Goal: Information Seeking & Learning: Understand process/instructions

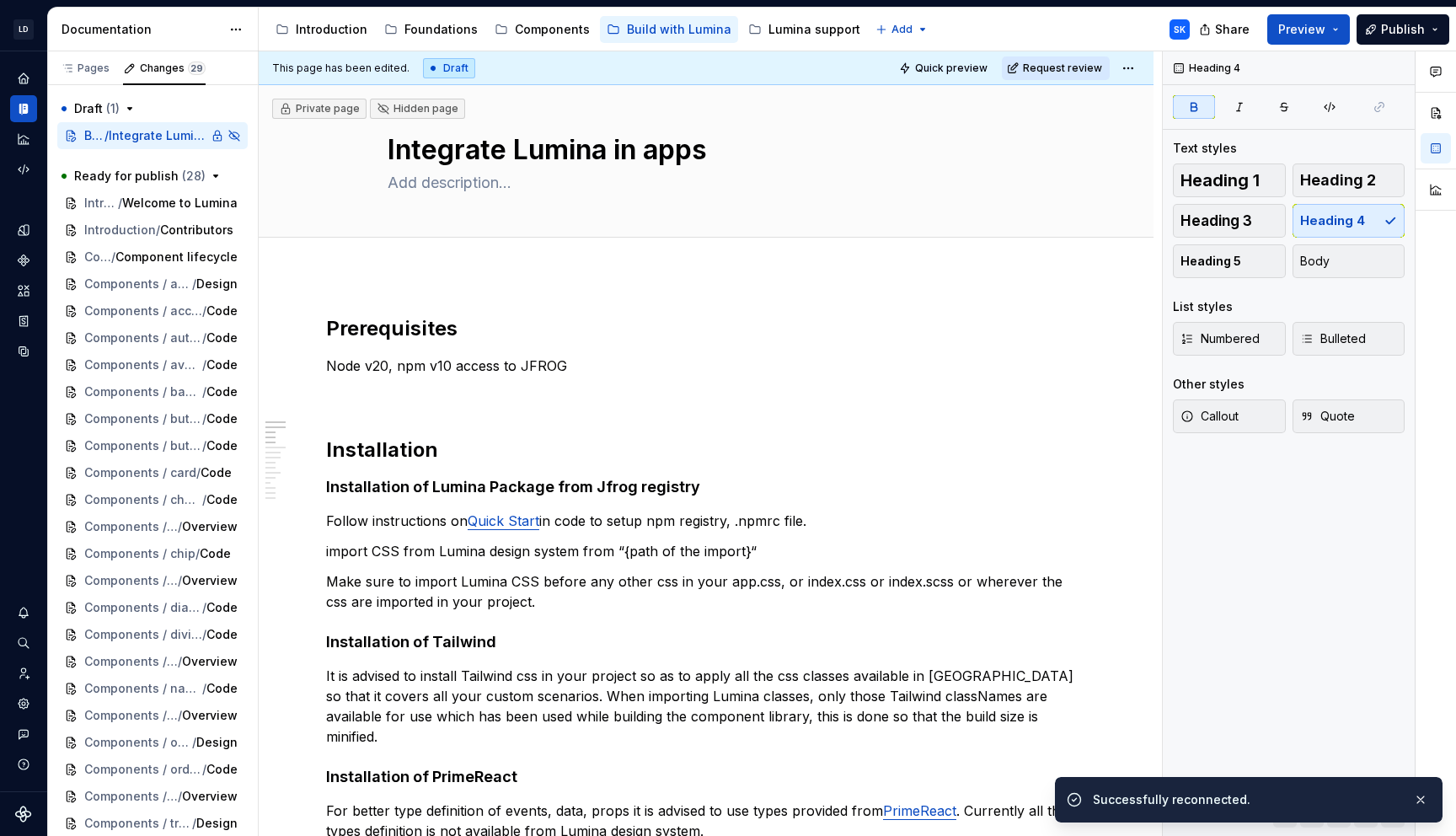
type textarea "*"
click at [447, 320] on h2 "Prerequisites" at bounding box center [706, 328] width 760 height 27
click at [455, 448] on h2 "Installation" at bounding box center [706, 450] width 760 height 27
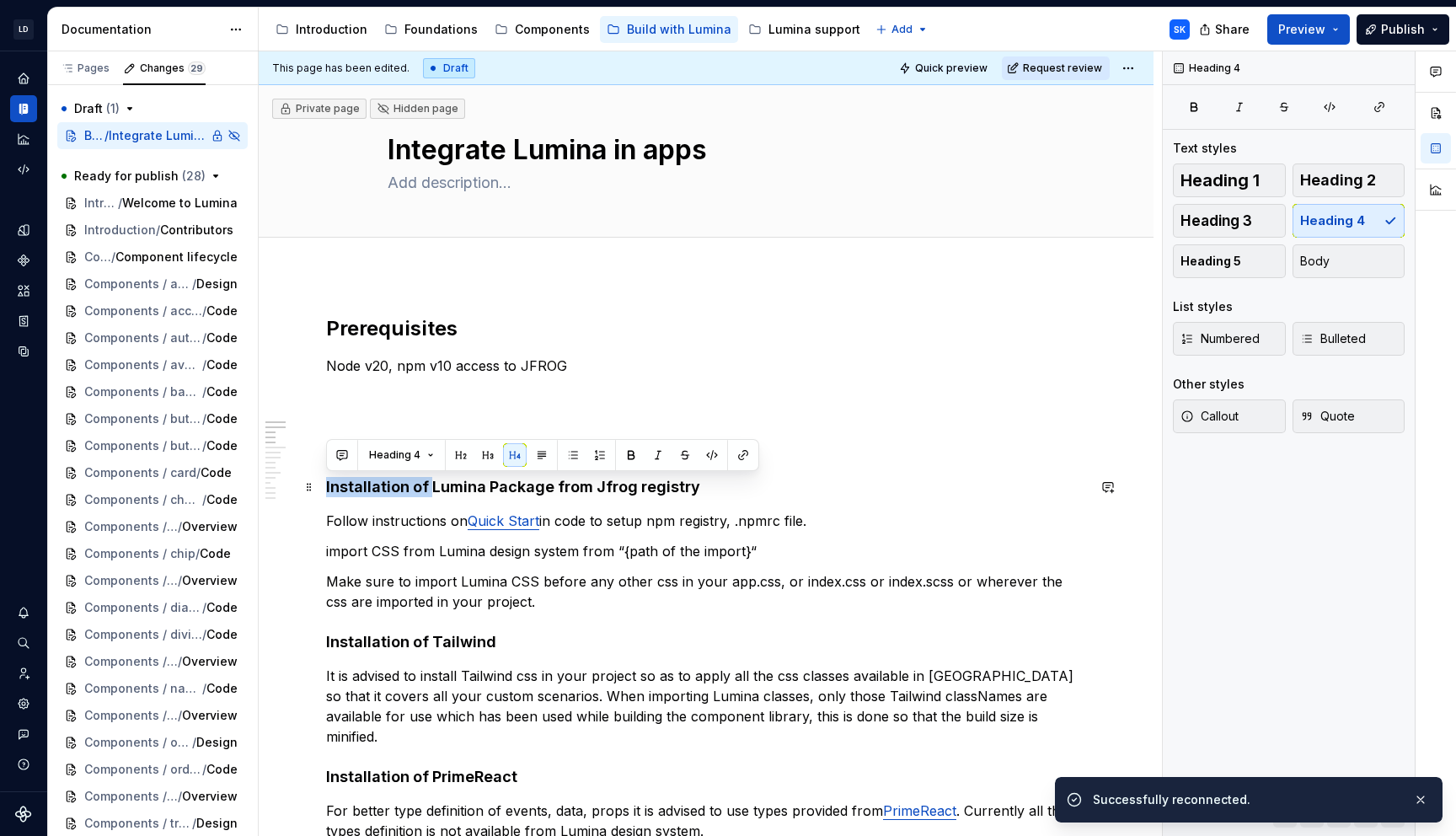
drag, startPoint x: 428, startPoint y: 484, endPoint x: 326, endPoint y: 488, distance: 102.1
click at [326, 488] on h4 "Installation of Lumina Package from Jfrog registry" at bounding box center [706, 486] width 760 height 20
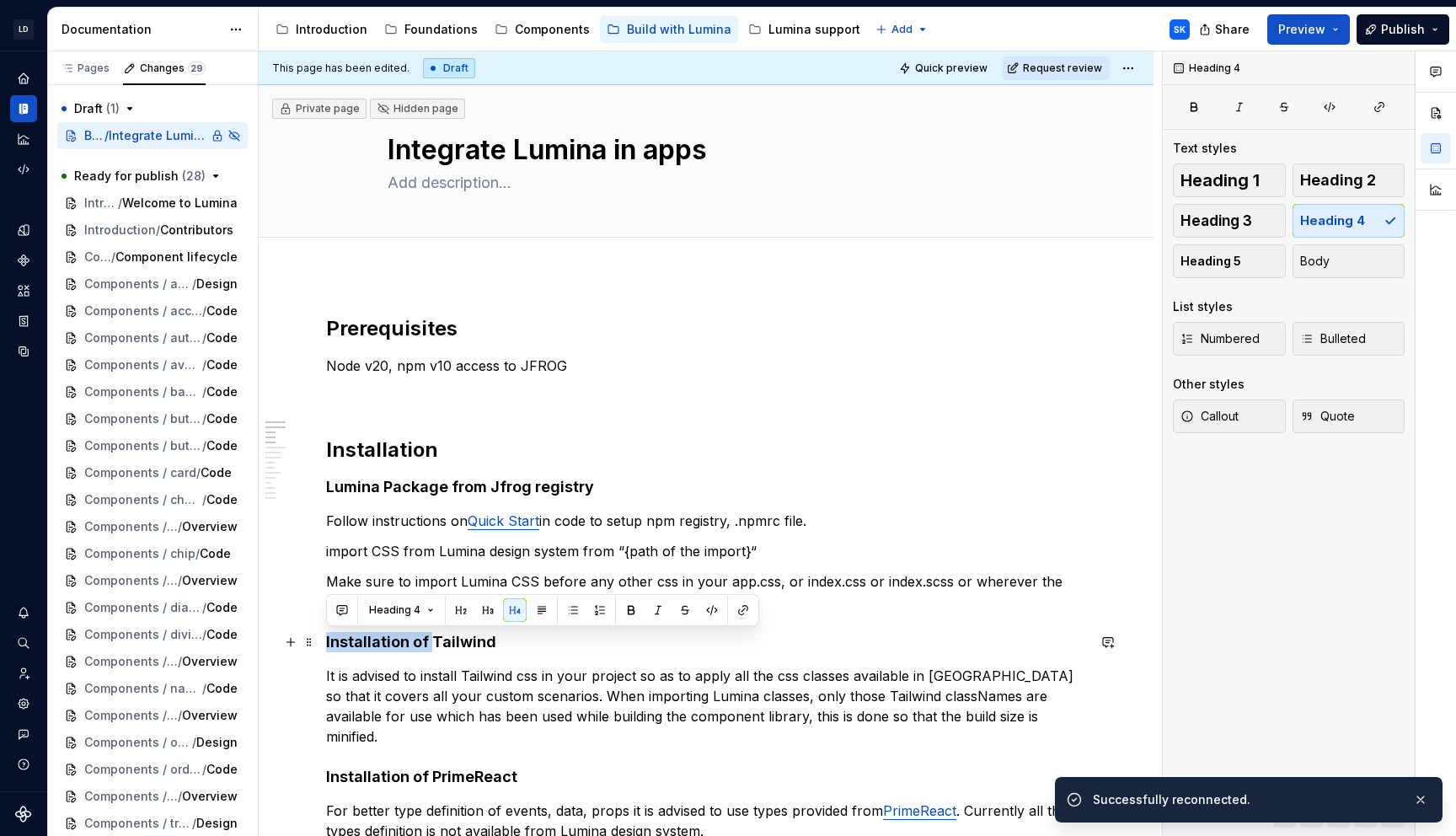
drag, startPoint x: 431, startPoint y: 637, endPoint x: 321, endPoint y: 637, distance: 110.0
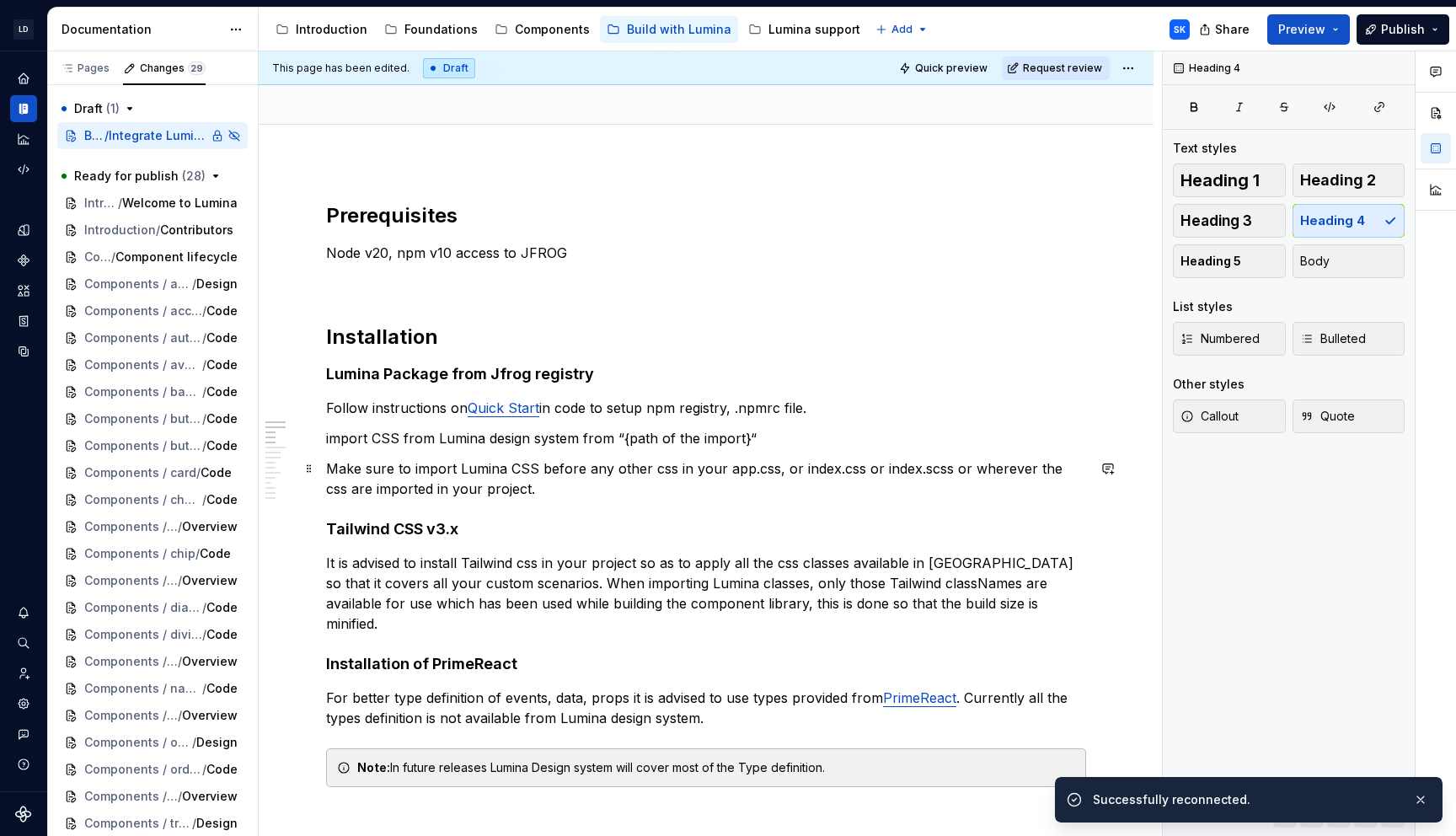
scroll to position [195, 0]
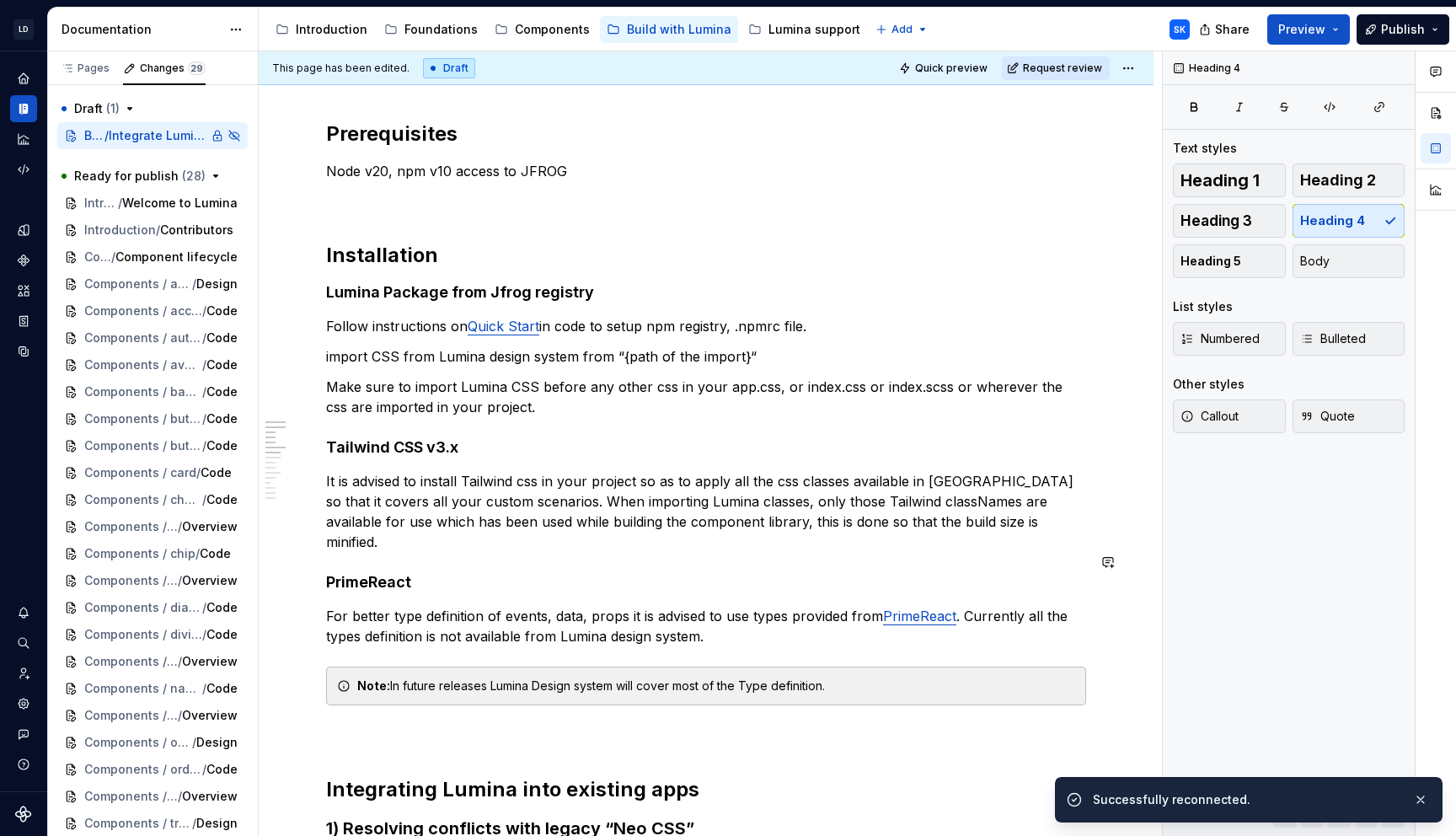
click at [455, 572] on h4 "PrimeReact" at bounding box center [706, 582] width 760 height 20
click at [787, 616] on p "For better type definition of events, data, props it is advised to use types pr…" at bounding box center [706, 626] width 760 height 40
click at [328, 293] on h4 "Lumina Package from Jfrog registry" at bounding box center [706, 292] width 760 height 20
click at [334, 447] on h4 "Tailwind CSS v3.x" at bounding box center [706, 447] width 760 height 20
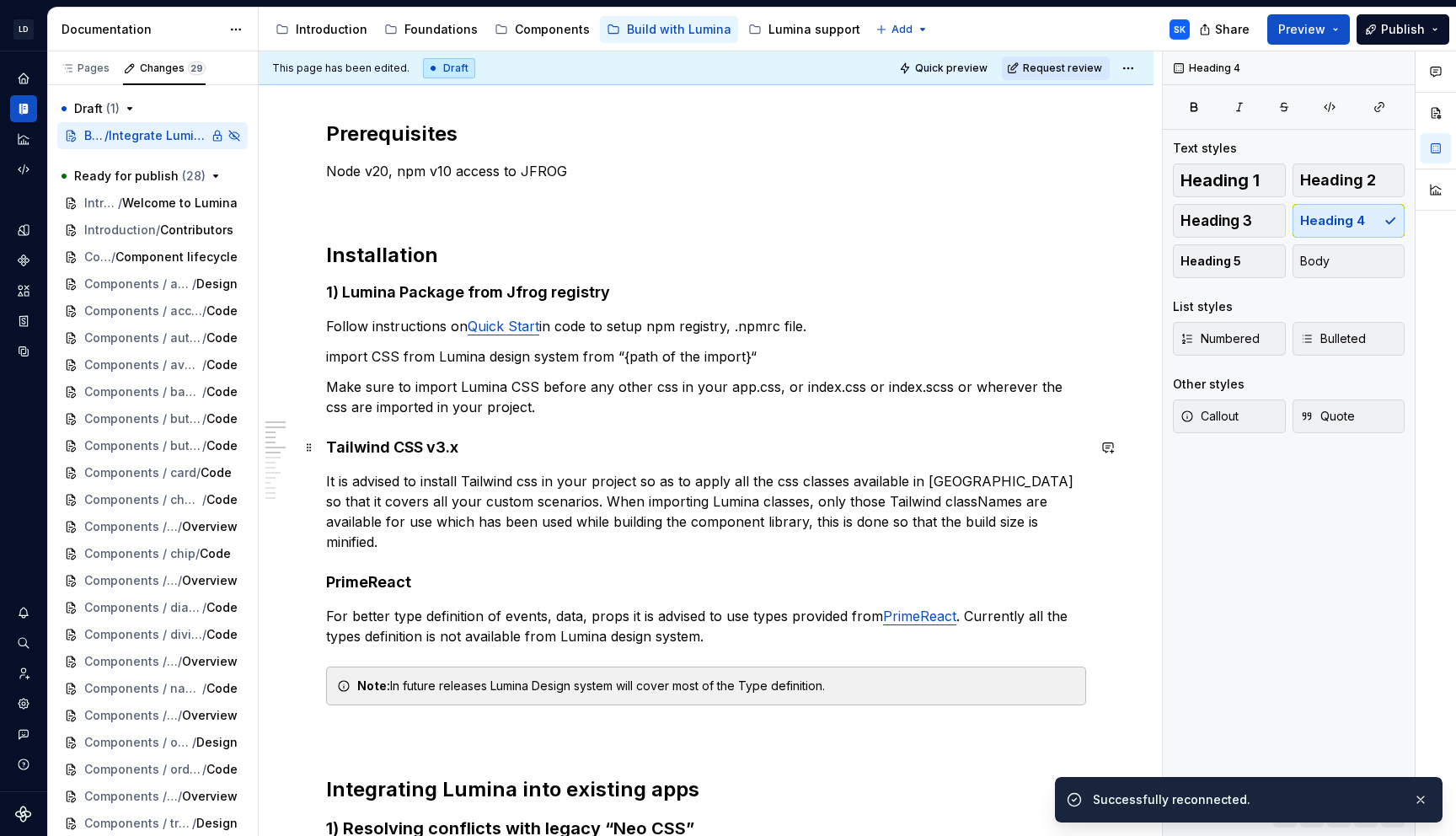
click at [330, 443] on h4 "Tailwind CSS v3.x" at bounding box center [706, 447] width 760 height 20
click at [780, 475] on p "It is advised to install Tailwind css in your project so as to apply all the cs…" at bounding box center [706, 511] width 760 height 81
click at [832, 501] on p "It is advised to install Tailwind css in your project so as to apply all the CS…" at bounding box center [706, 511] width 760 height 81
click at [916, 501] on p "It is advised to install Tailwind css in your project so as to apply all the CS…" at bounding box center [706, 511] width 760 height 81
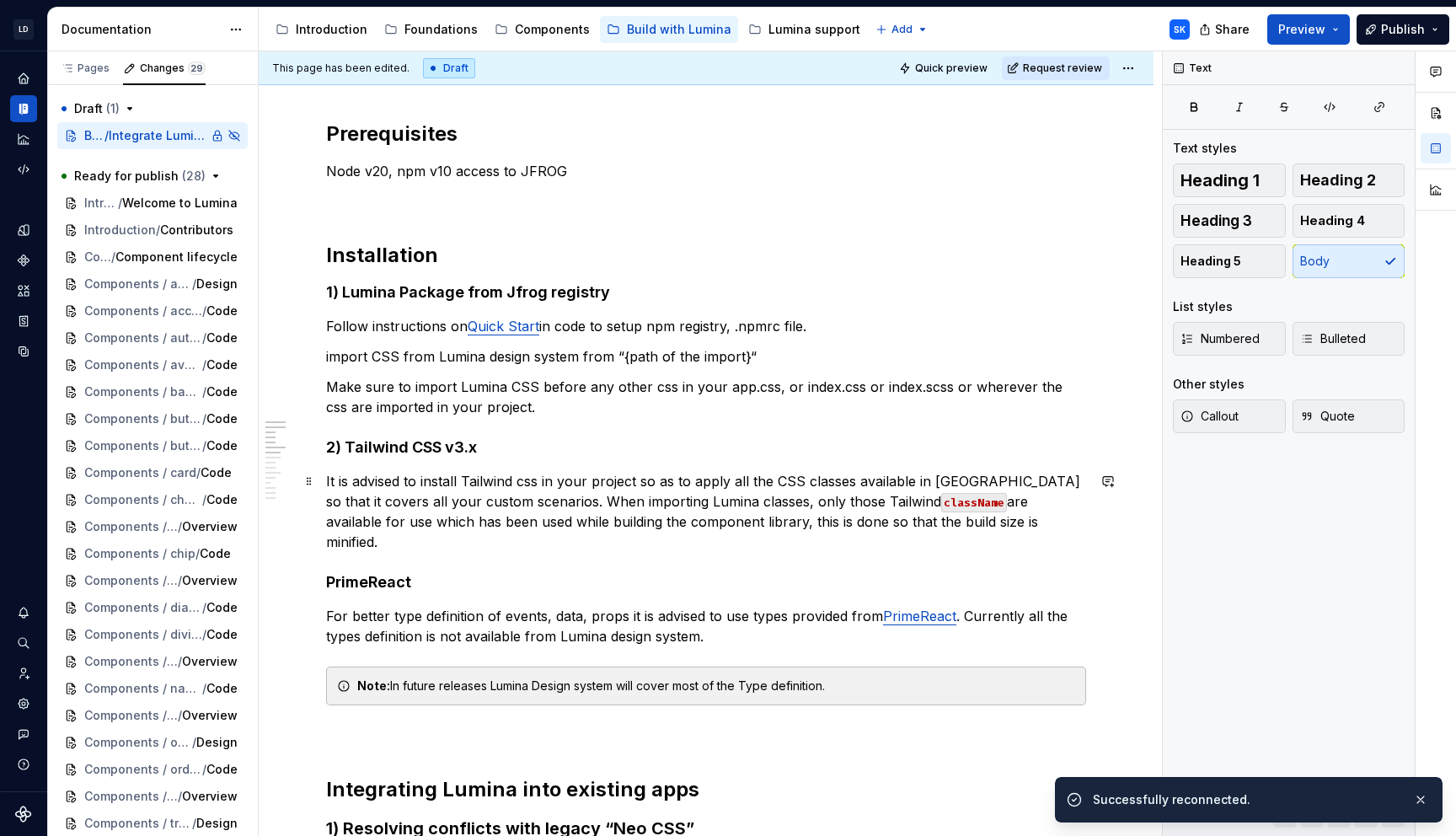
click at [931, 526] on p "It is advised to install Tailwind css in your project so as to apply all the CS…" at bounding box center [706, 511] width 760 height 81
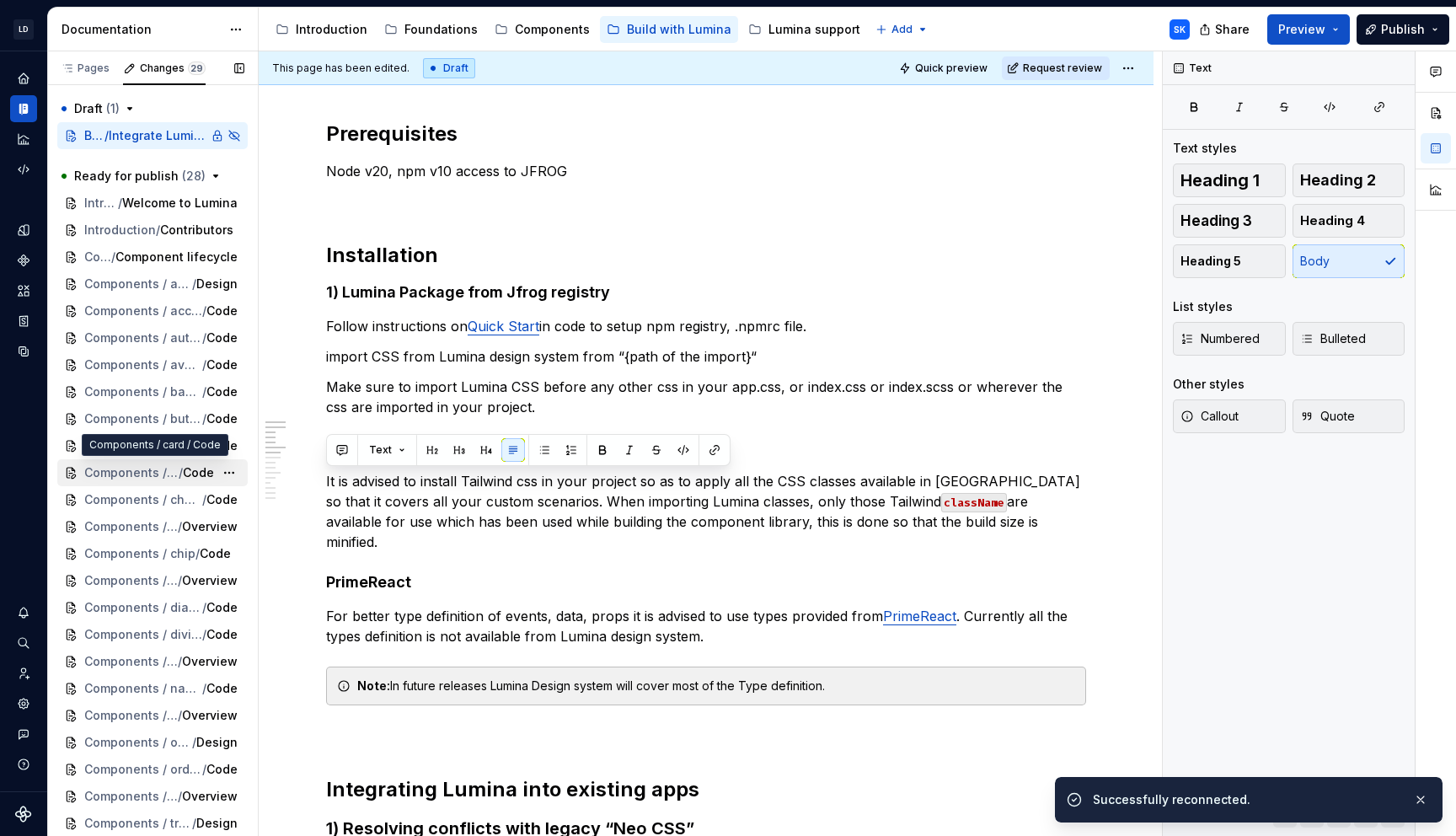
drag, startPoint x: 968, startPoint y: 522, endPoint x: 192, endPoint y: 477, distance: 777.3
click at [192, 477] on div "Pages Changes 29 Add Accessibility guide for tree Page tree. Navigate the tree …" at bounding box center [752, 447] width 1408 height 792
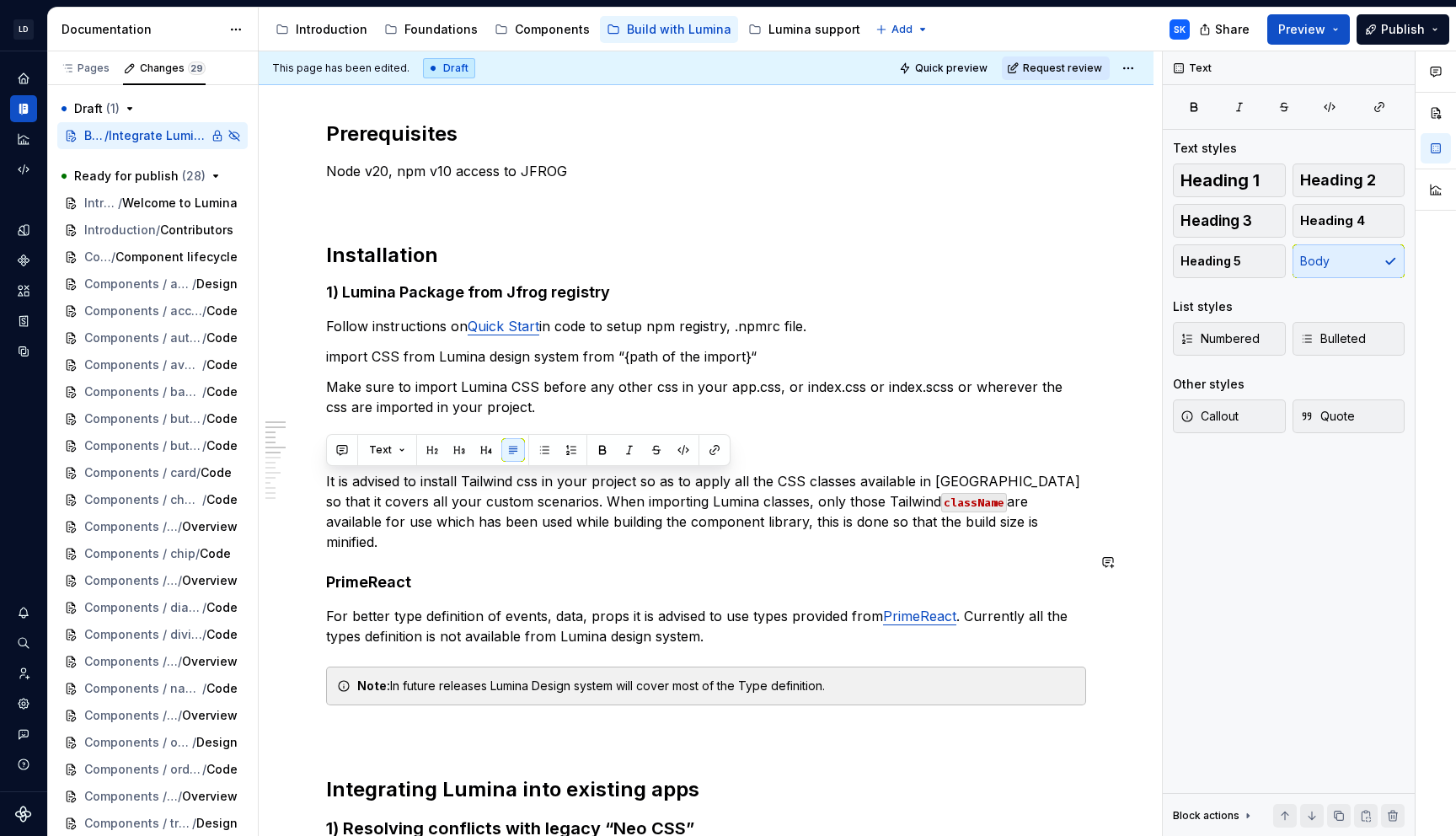
drag, startPoint x: 952, startPoint y: 518, endPoint x: 326, endPoint y: 482, distance: 627.0
click at [326, 482] on p "It is advised to install Tailwind css in your project so as to apply all the CS…" at bounding box center [706, 511] width 760 height 81
copy p "It is advised to install Tailwind css in your project so as to apply all the CS…"
click at [1014, 523] on p "It is advised to install Tailwind css in your project so as to apply all the CS…" at bounding box center [706, 511] width 760 height 81
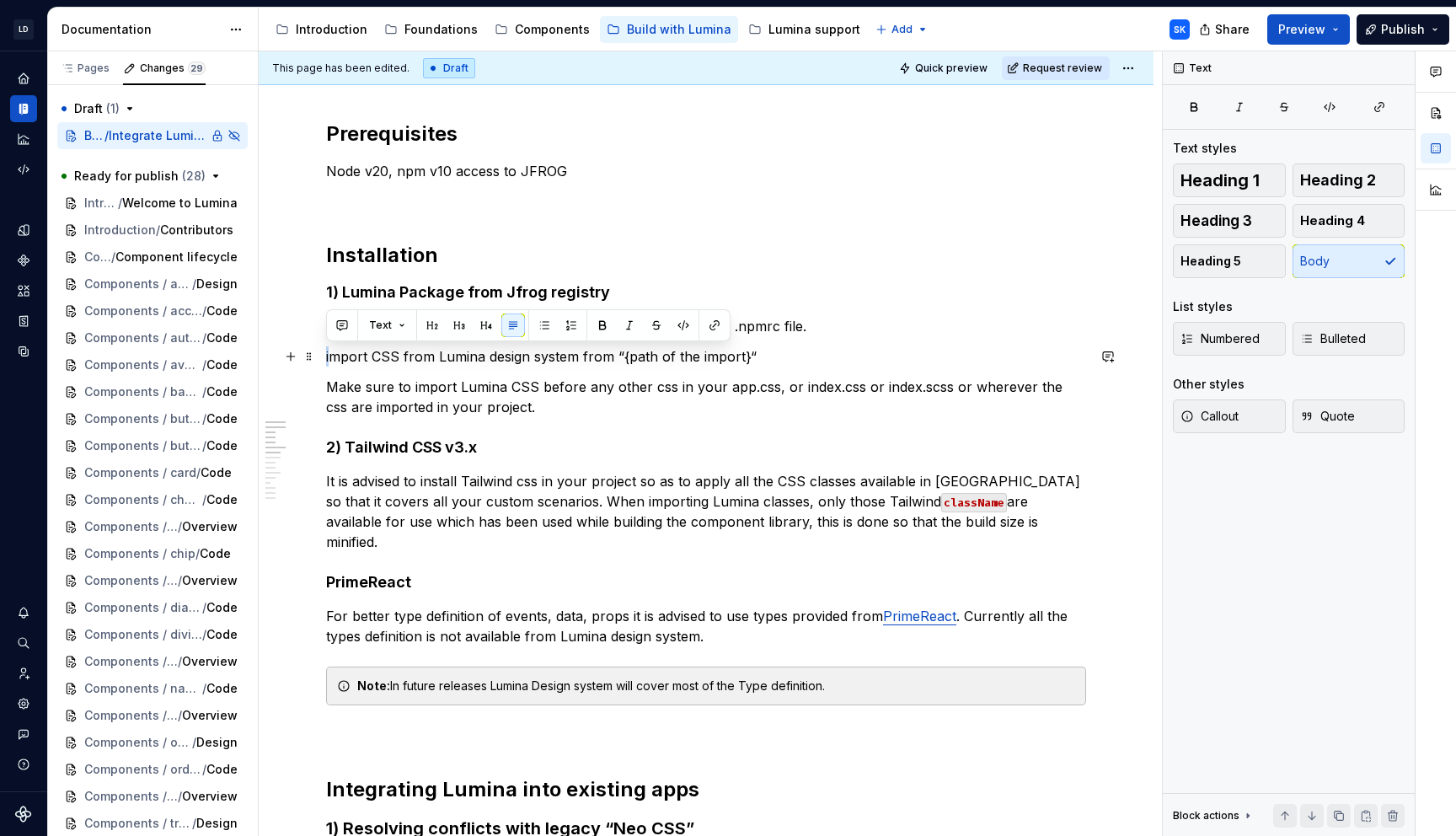
drag, startPoint x: 333, startPoint y: 353, endPoint x: 324, endPoint y: 353, distance: 9.0
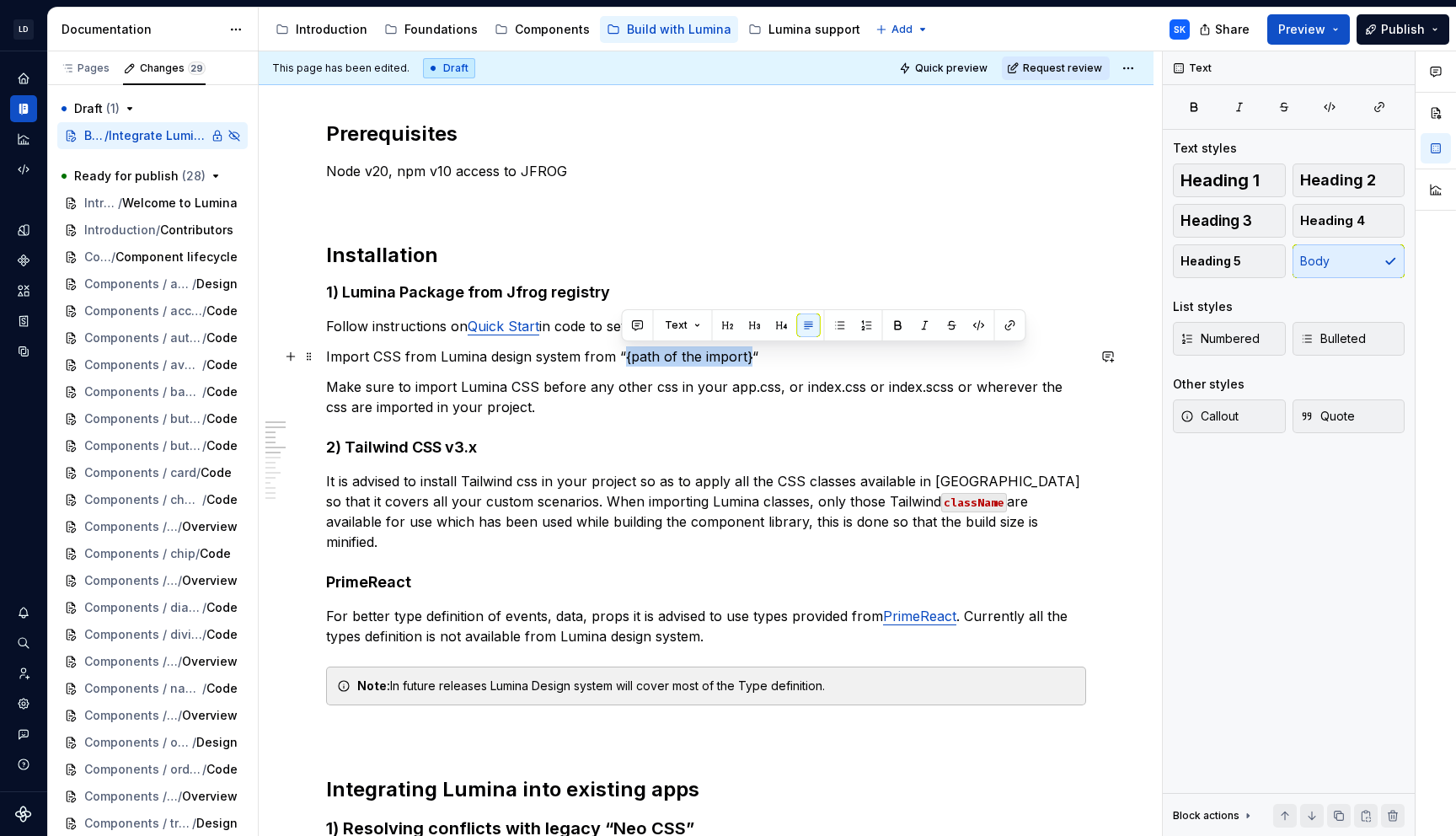
drag, startPoint x: 623, startPoint y: 352, endPoint x: 749, endPoint y: 351, distance: 126.0
click at [749, 351] on p "Import CSS from Lumina design system from “{path of the import}“" at bounding box center [706, 356] width 760 height 20
click at [712, 358] on p "Import CSS from Lumina design system from “{path of the import}“" at bounding box center [706, 356] width 760 height 20
drag, startPoint x: 746, startPoint y: 357, endPoint x: 623, endPoint y: 356, distance: 123.0
click at [623, 356] on p "Import CSS from Lumina design system from “{path of the import}“" at bounding box center [706, 356] width 760 height 20
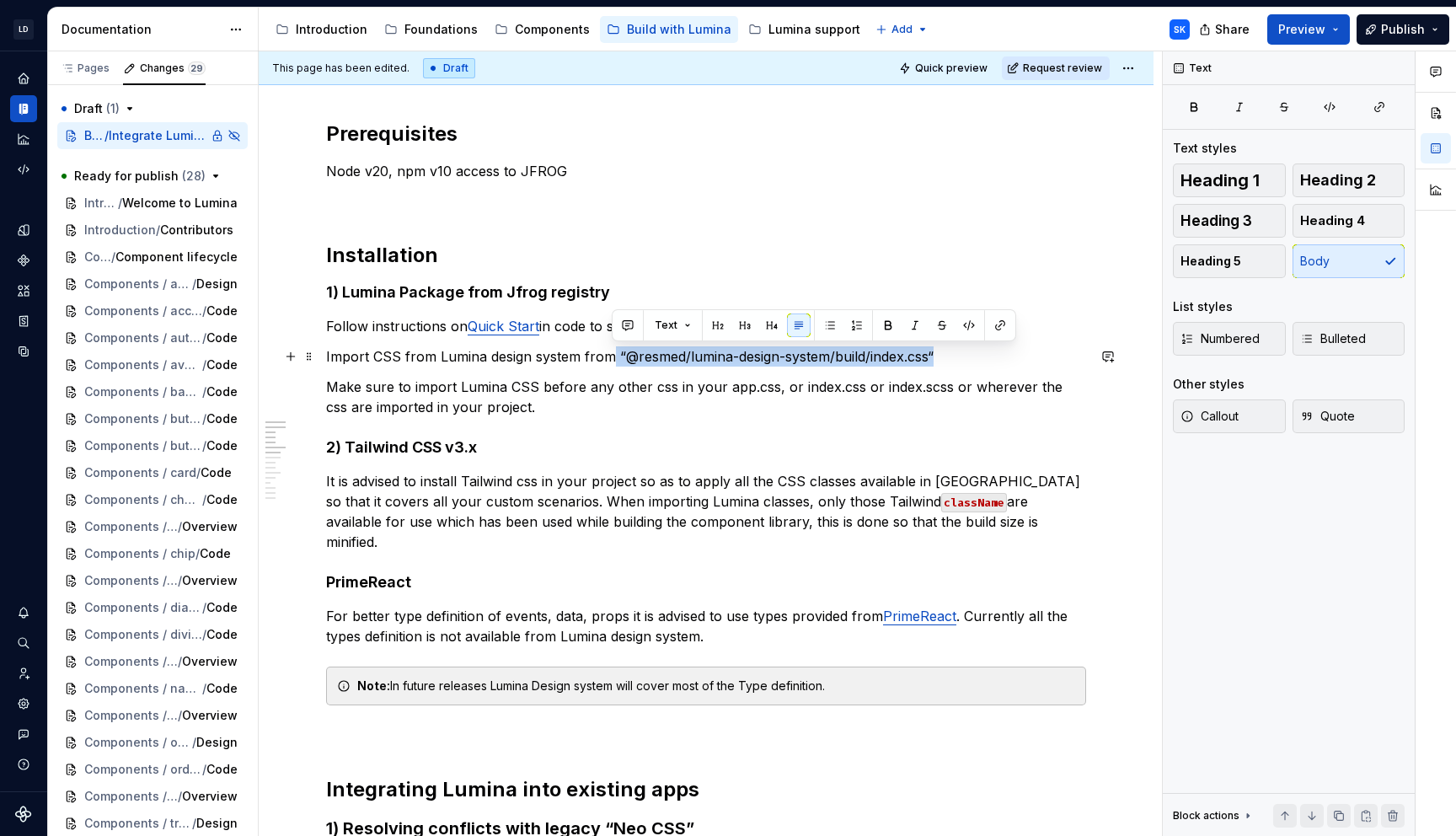
drag, startPoint x: 946, startPoint y: 354, endPoint x: 612, endPoint y: 355, distance: 334.0
click at [612, 355] on p "Import CSS from Lumina design system from “@resmed/lumina-design-system/build/i…" at bounding box center [706, 356] width 760 height 20
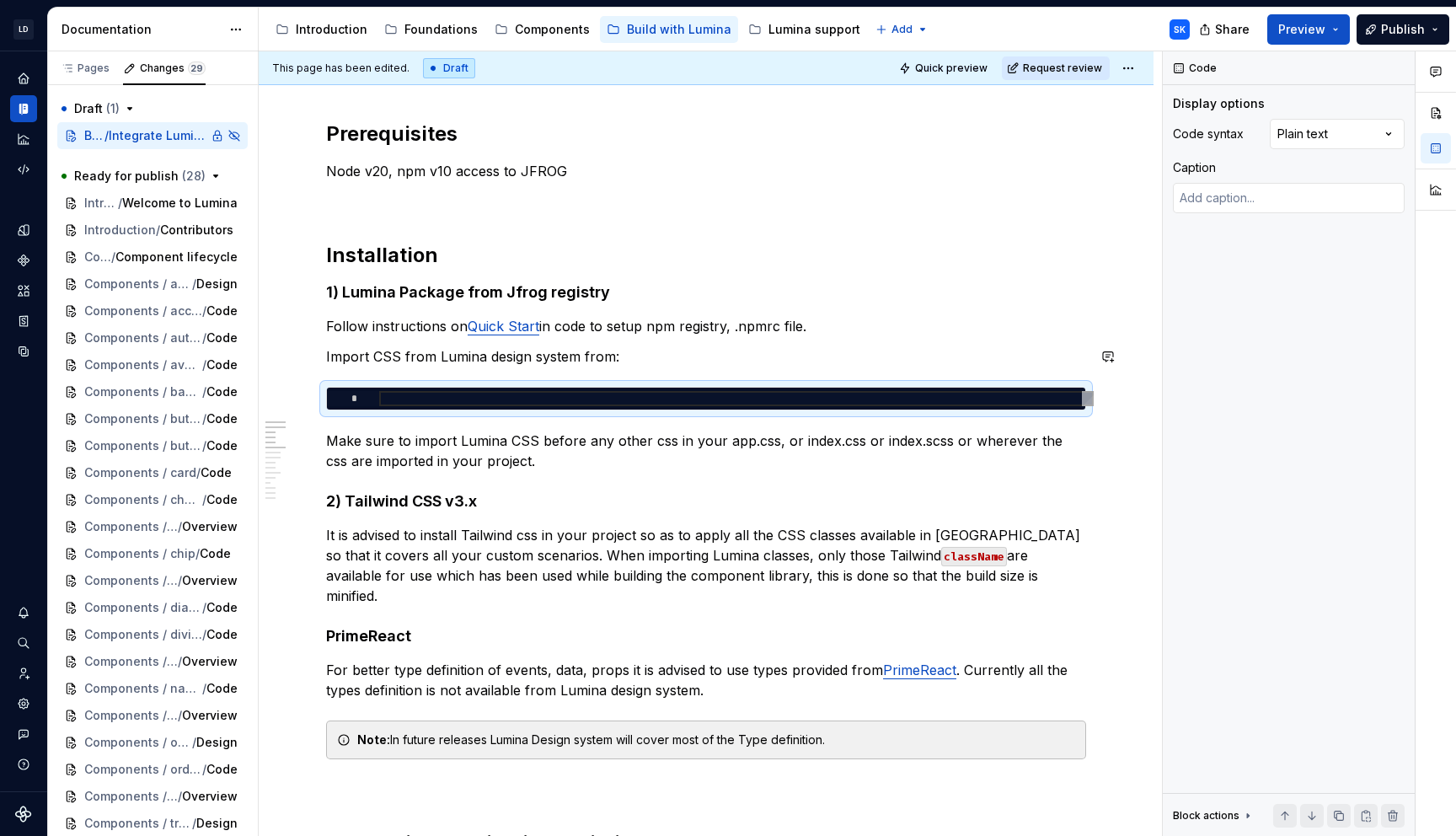
type textarea "*"
type textarea "**********"
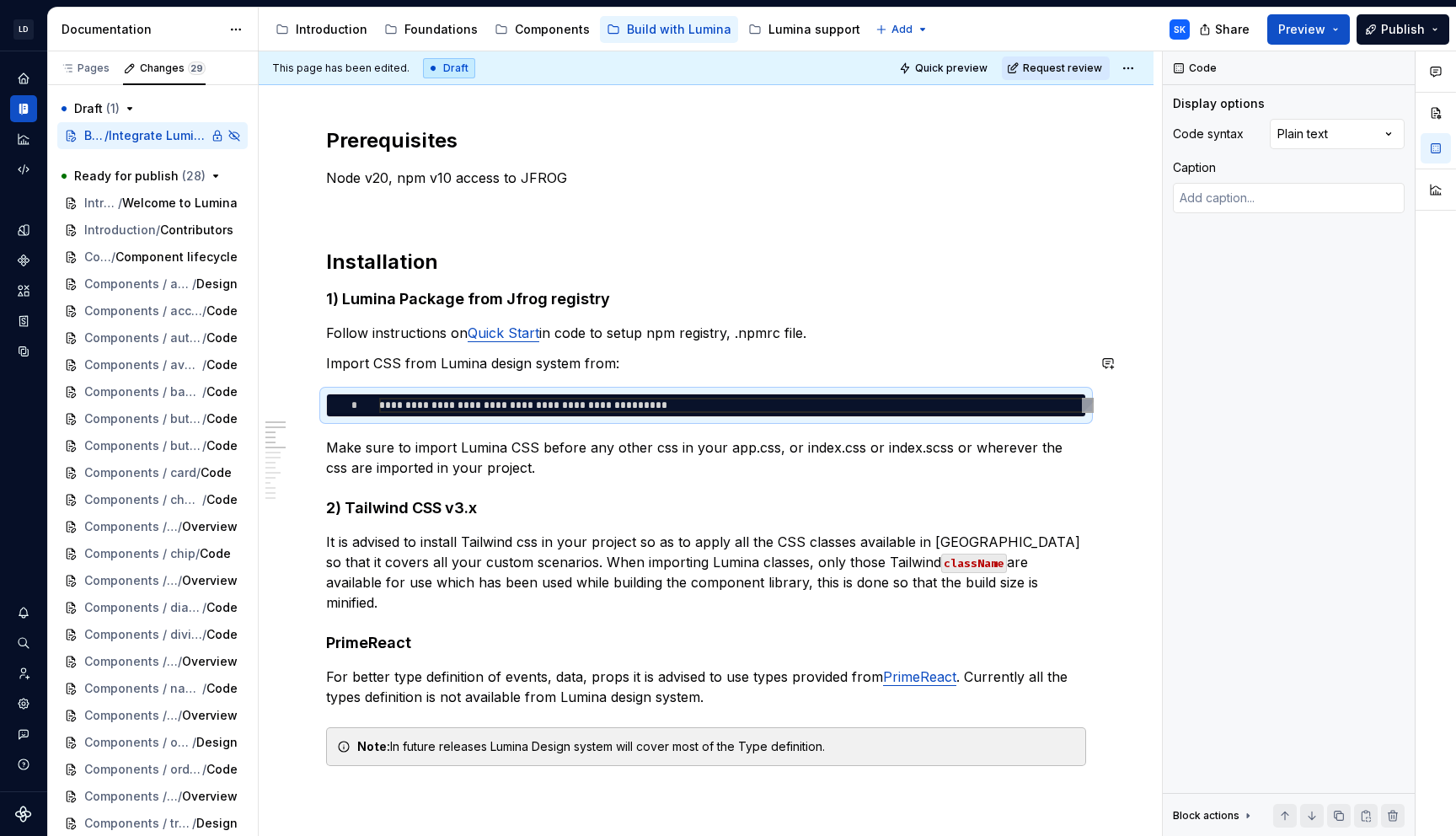
scroll to position [201, 0]
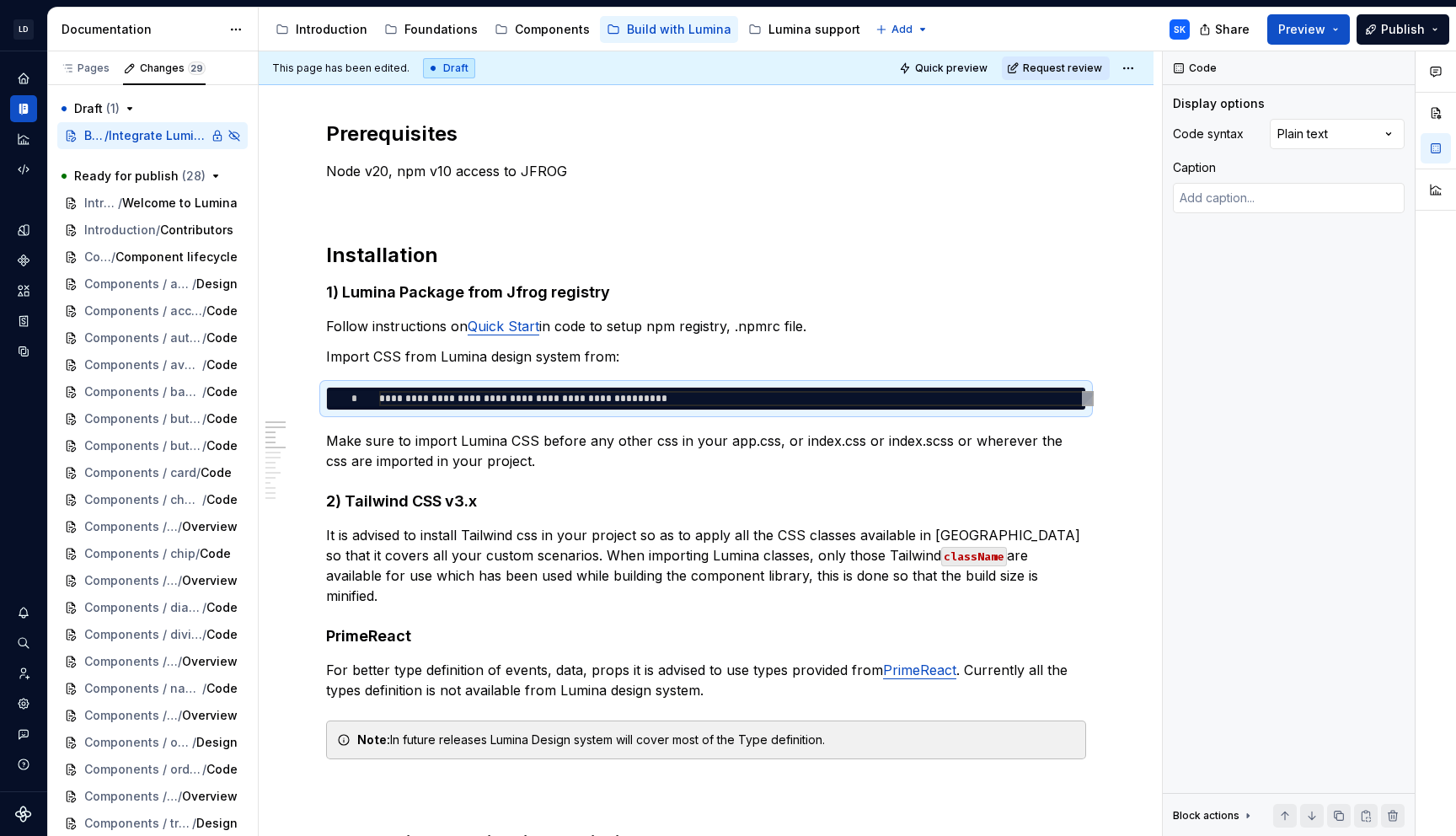
click at [1299, 131] on div "Comments Open comments No comments yet Select ‘Comment’ from the block context …" at bounding box center [1309, 443] width 293 height 785
click at [622, 433] on p "Make sure to import Lumina CSS before any other css in your app.css, or index.c…" at bounding box center [706, 451] width 760 height 40
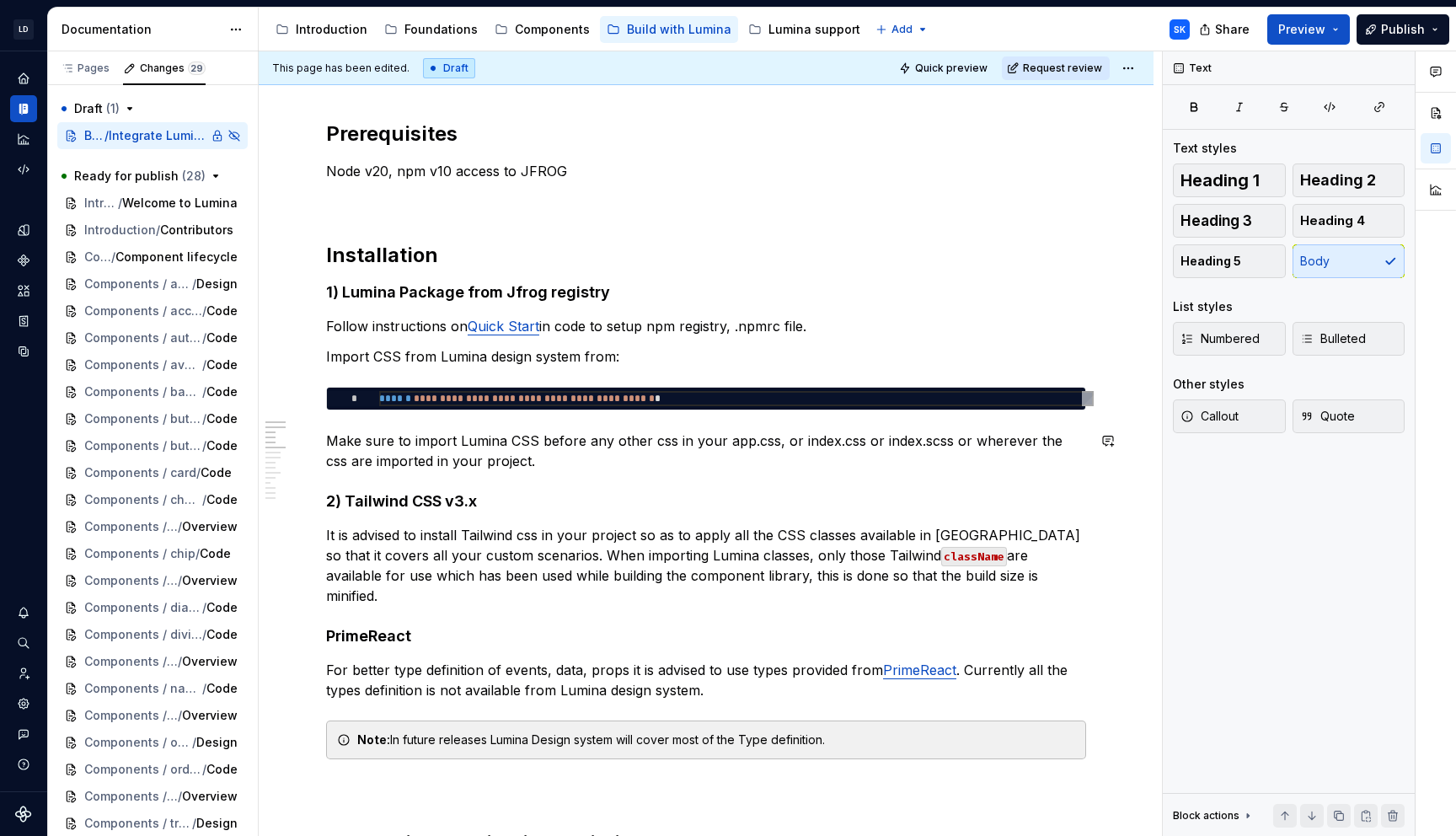
click at [548, 468] on p "Make sure to import Lumina CSS before any other css in your app.css, or index.c…" at bounding box center [706, 451] width 760 height 40
click at [721, 440] on p "Make sure to import Lumina CSS before any other css in your app.css, or index.c…" at bounding box center [706, 451] width 760 height 40
click at [650, 327] on p "Follow instructions on Quick Start in code to setup npm registry, .npmrc file." at bounding box center [706, 326] width 760 height 20
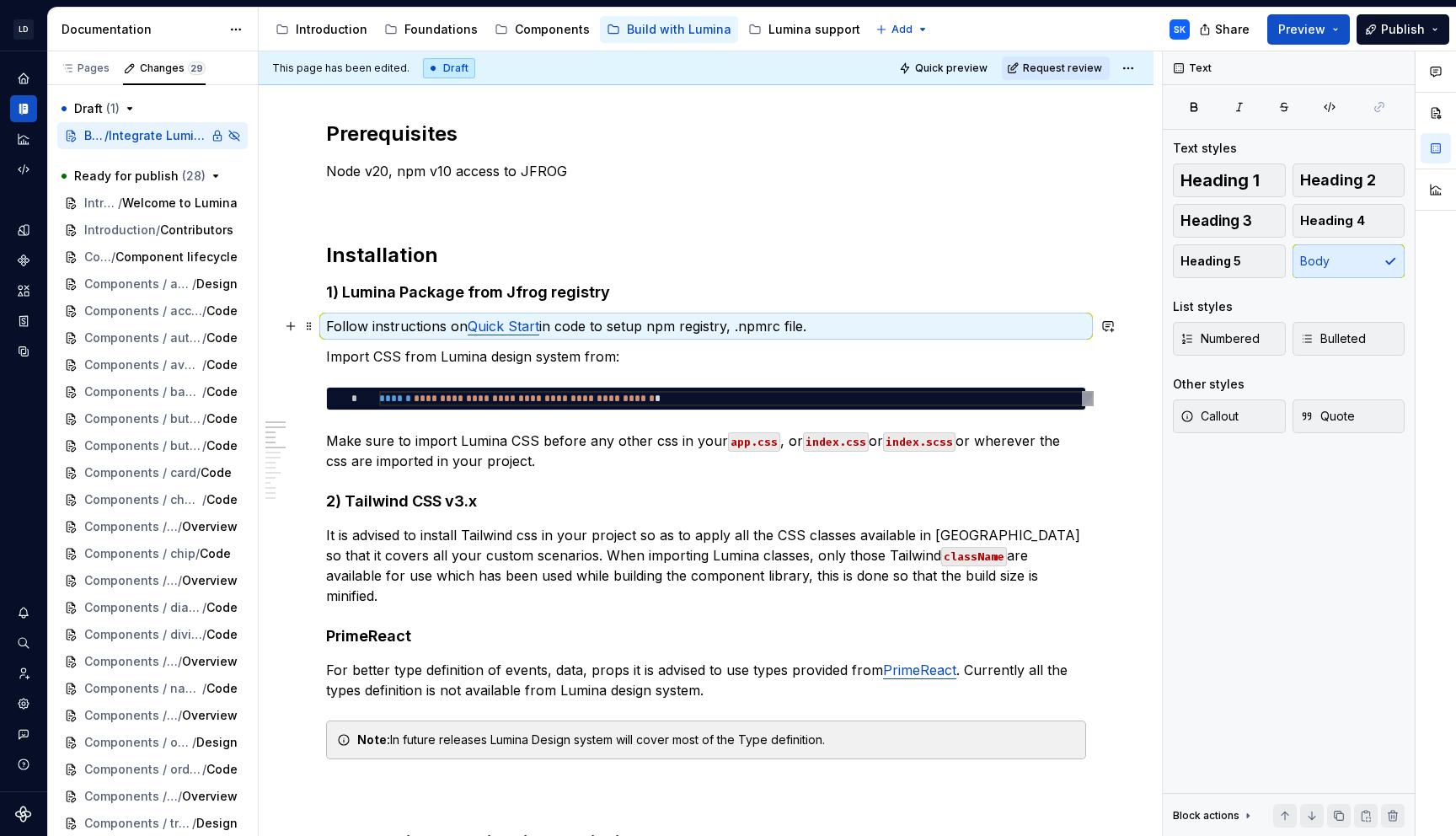
drag, startPoint x: 651, startPoint y: 327, endPoint x: 703, endPoint y: 336, distance: 52.8
click at [651, 327] on p "Follow instructions on Quick Start in code to setup npm registry, .npmrc file." at bounding box center [706, 326] width 760 height 20
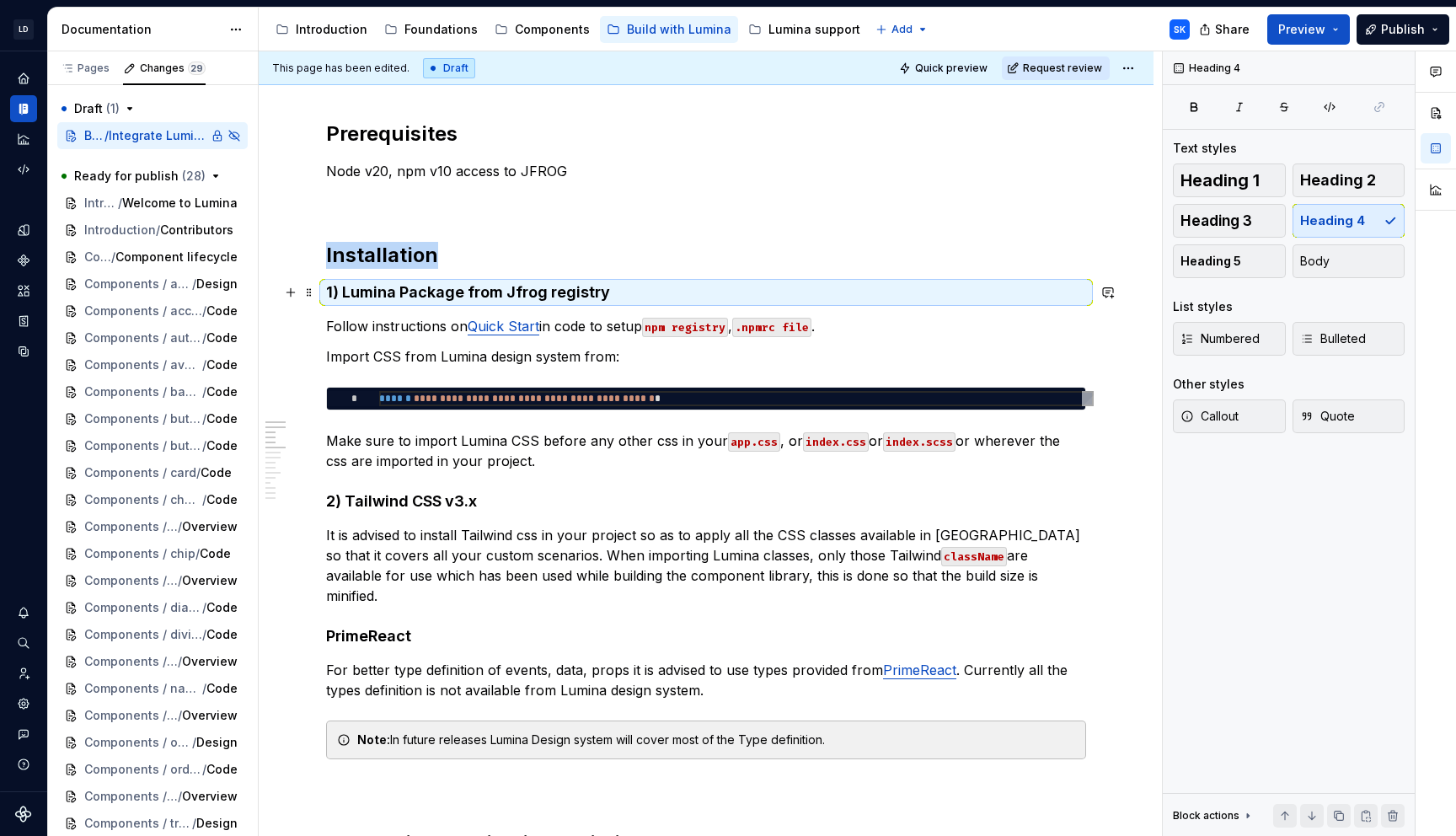
click at [418, 298] on h4 "1) Lumina Package from Jfrog registry" at bounding box center [706, 292] width 760 height 20
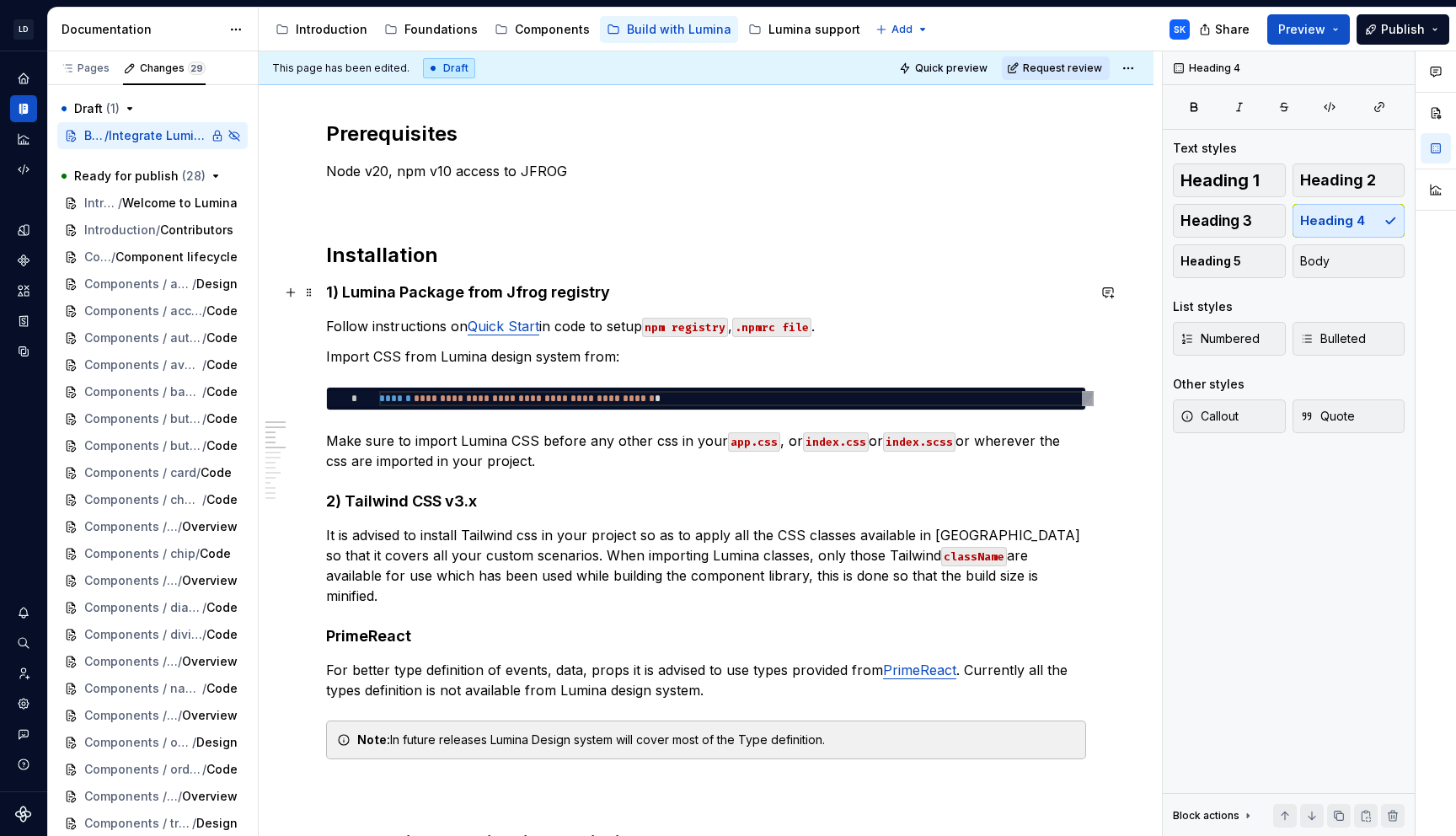
click at [407, 293] on h4 "1) Lumina Package from Jfrog registry" at bounding box center [706, 292] width 760 height 20
drag, startPoint x: 407, startPoint y: 293, endPoint x: 399, endPoint y: 293, distance: 8.0
click at [399, 293] on h4 "1) Lumina Package from Jfrog registry" at bounding box center [706, 292] width 760 height 20
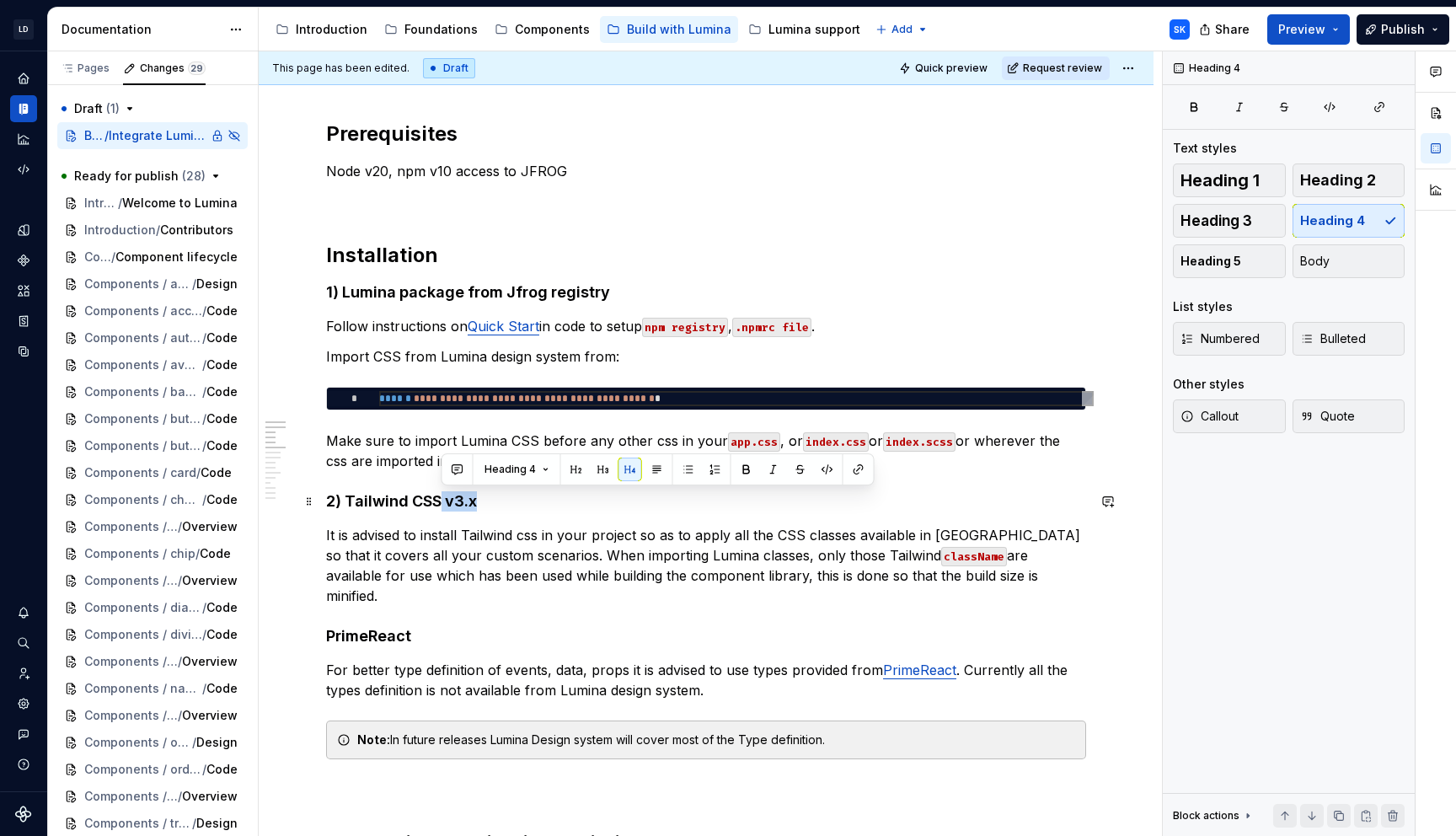
drag, startPoint x: 479, startPoint y: 500, endPoint x: 441, endPoint y: 500, distance: 38.0
click at [441, 500] on h4 "2) Tailwind CSS v3.x" at bounding box center [706, 501] width 760 height 20
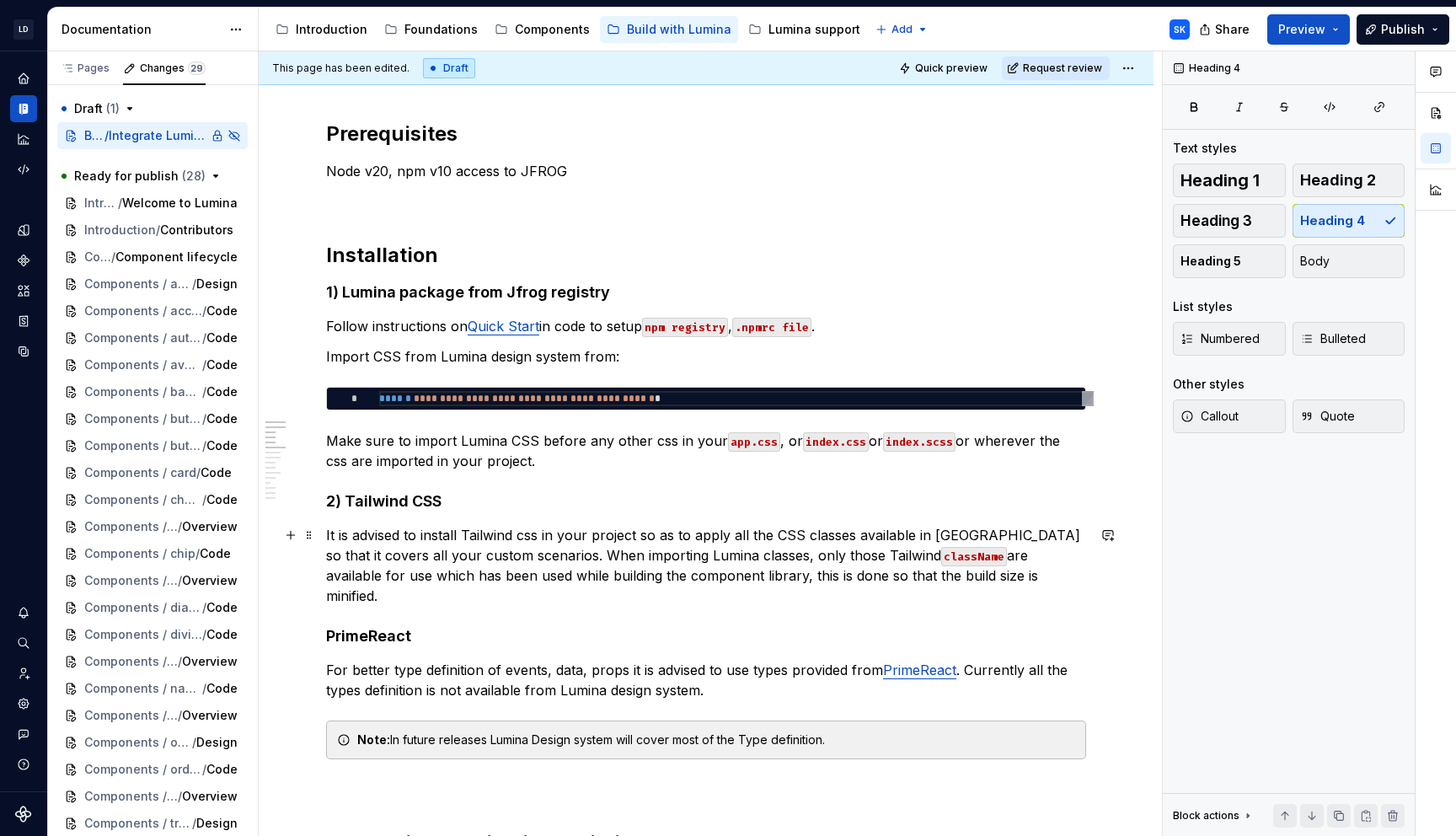
click at [652, 541] on p "It is advised to install Tailwind css in your project so as to apply all the CS…" at bounding box center [706, 565] width 760 height 81
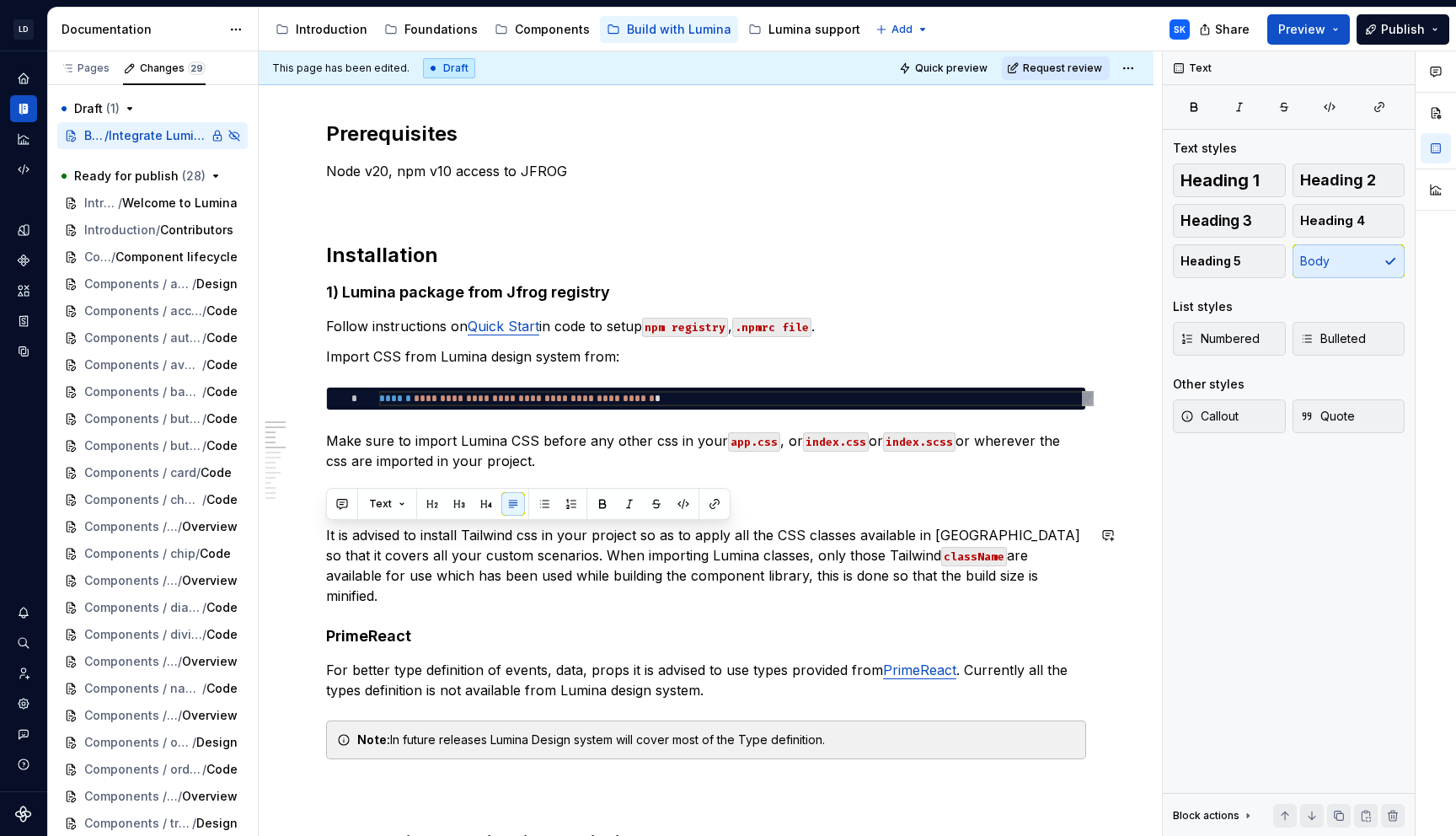
drag, startPoint x: 968, startPoint y: 575, endPoint x: 307, endPoint y: 522, distance: 663.1
copy p "It is advised to install Tailwind css in your project so as to apply all the CS…"
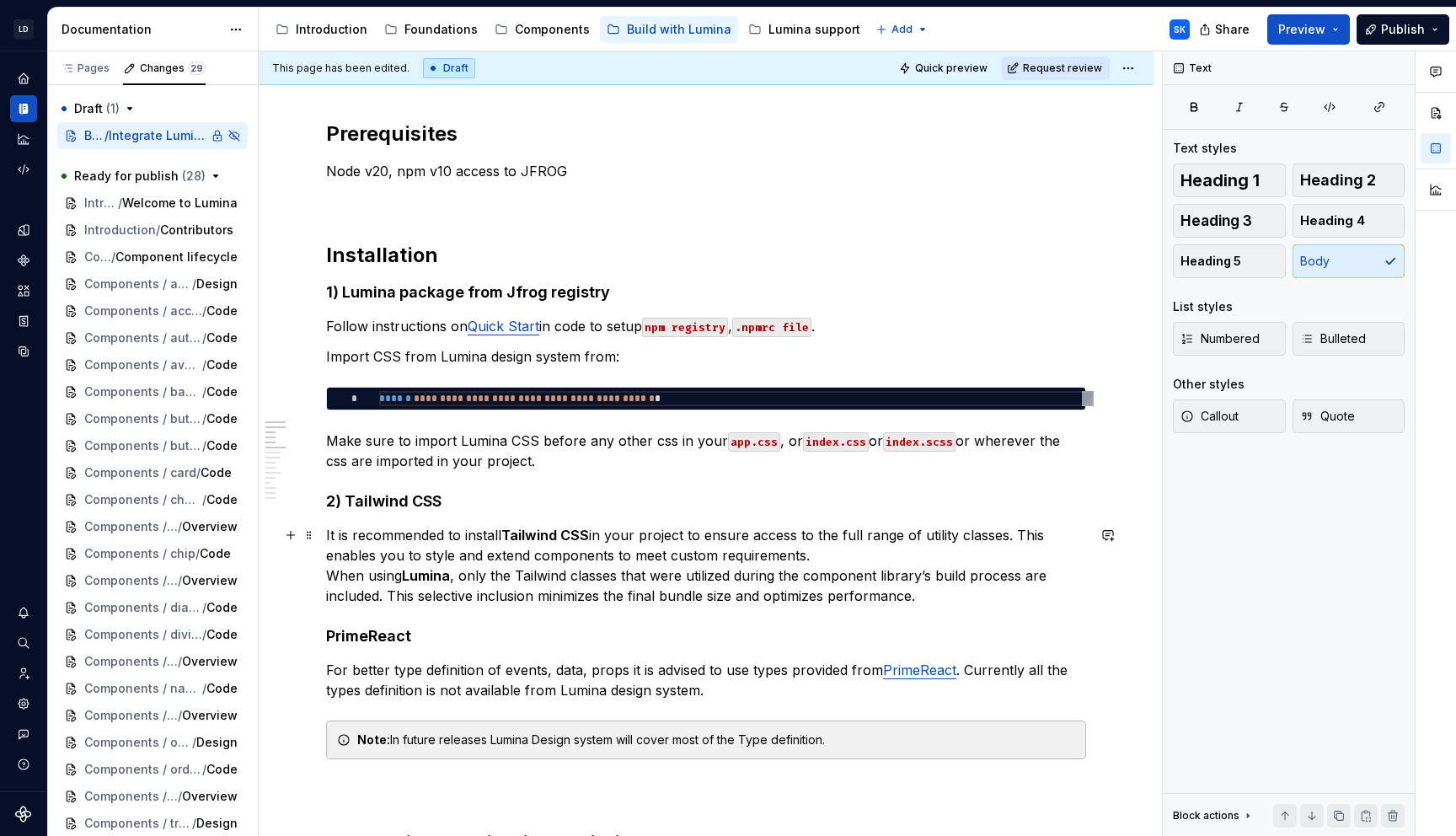
click at [826, 549] on p "It is recommended to install Tailwind CSS in your project to ensure access to t…" at bounding box center [706, 565] width 760 height 81
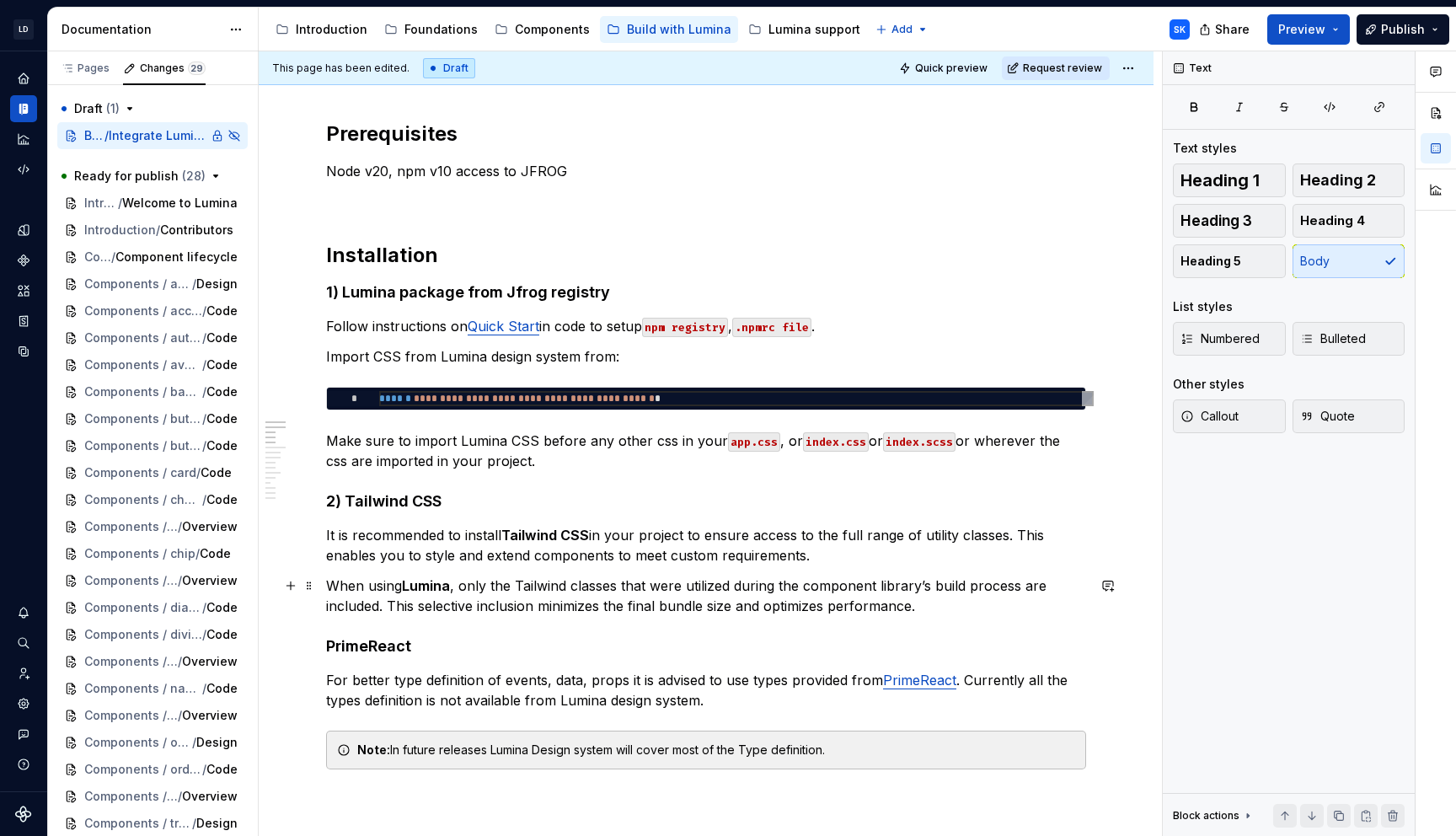
click at [441, 586] on strong "Lumina" at bounding box center [426, 585] width 48 height 16
click at [733, 594] on p "When using Lumina, only the Tailwind classes that were utilized during the comp…" at bounding box center [706, 596] width 760 height 40
click at [961, 610] on p "When using Lumina, only the Tailwind classes that were utilized during the comp…" at bounding box center [706, 596] width 760 height 40
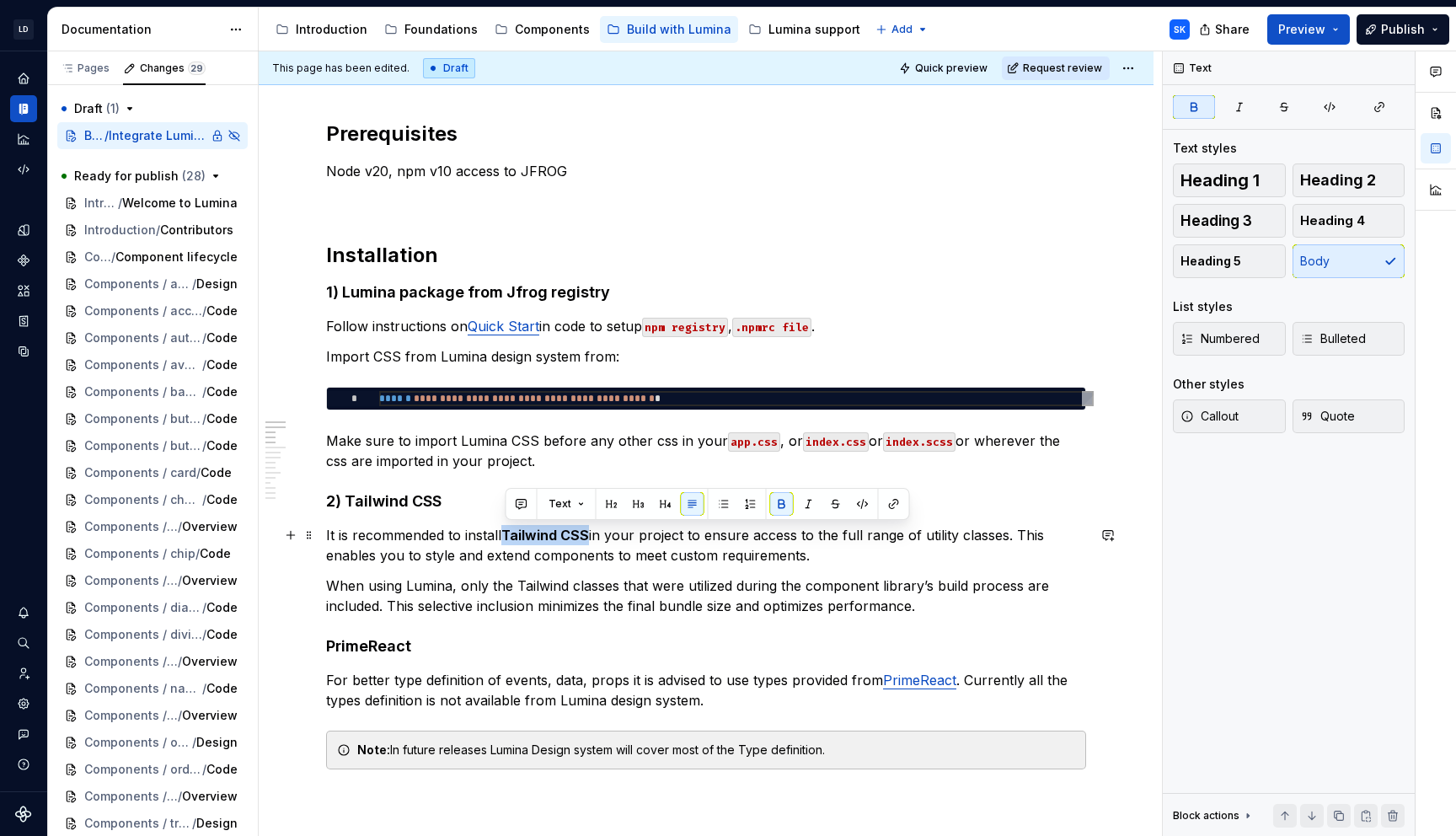
drag, startPoint x: 588, startPoint y: 536, endPoint x: 504, endPoint y: 534, distance: 84.0
click at [504, 534] on p "It is recommended to install Tailwind CSS in your project to ensure access to t…" at bounding box center [706, 545] width 760 height 40
click at [861, 556] on p "It is recommended to install Tailwind CSS in your project to ensure access to t…" at bounding box center [706, 545] width 760 height 40
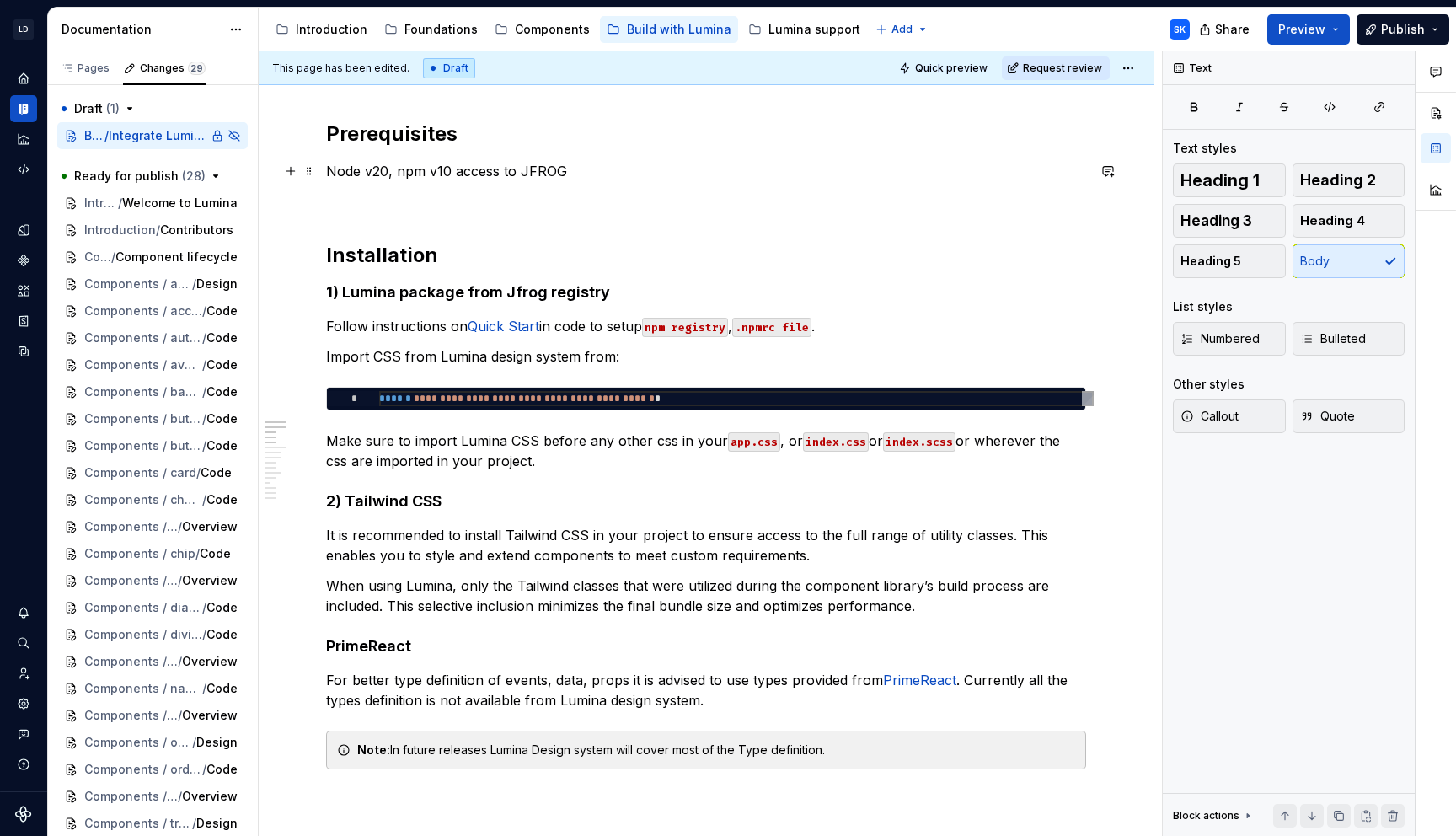
click at [596, 169] on p "Node v20, npm v10 access to JFROG" at bounding box center [706, 170] width 760 height 20
click at [507, 205] on p at bounding box center [706, 201] width 760 height 20
click at [487, 202] on p at bounding box center [706, 201] width 760 height 20
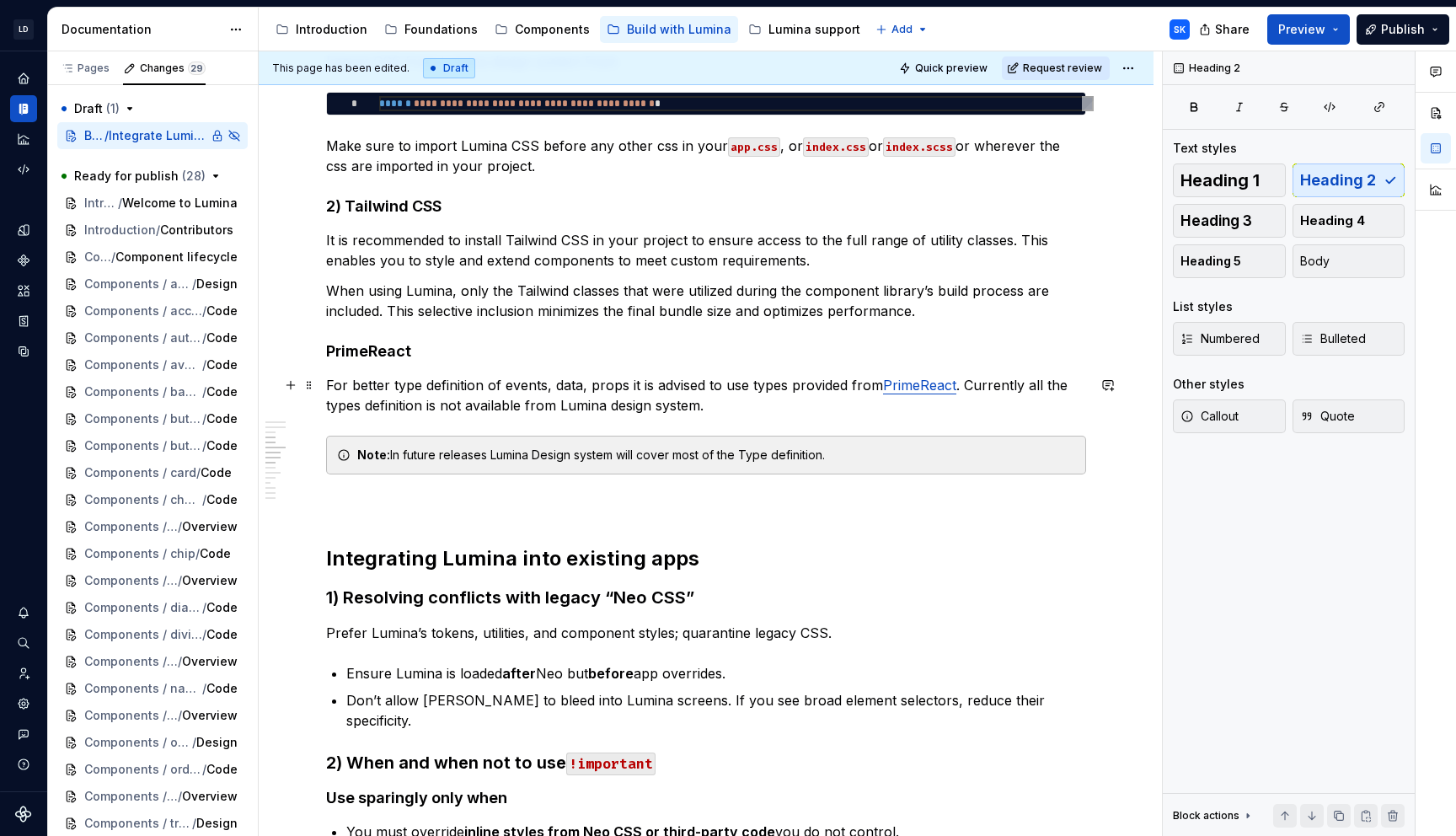
scroll to position [513, 0]
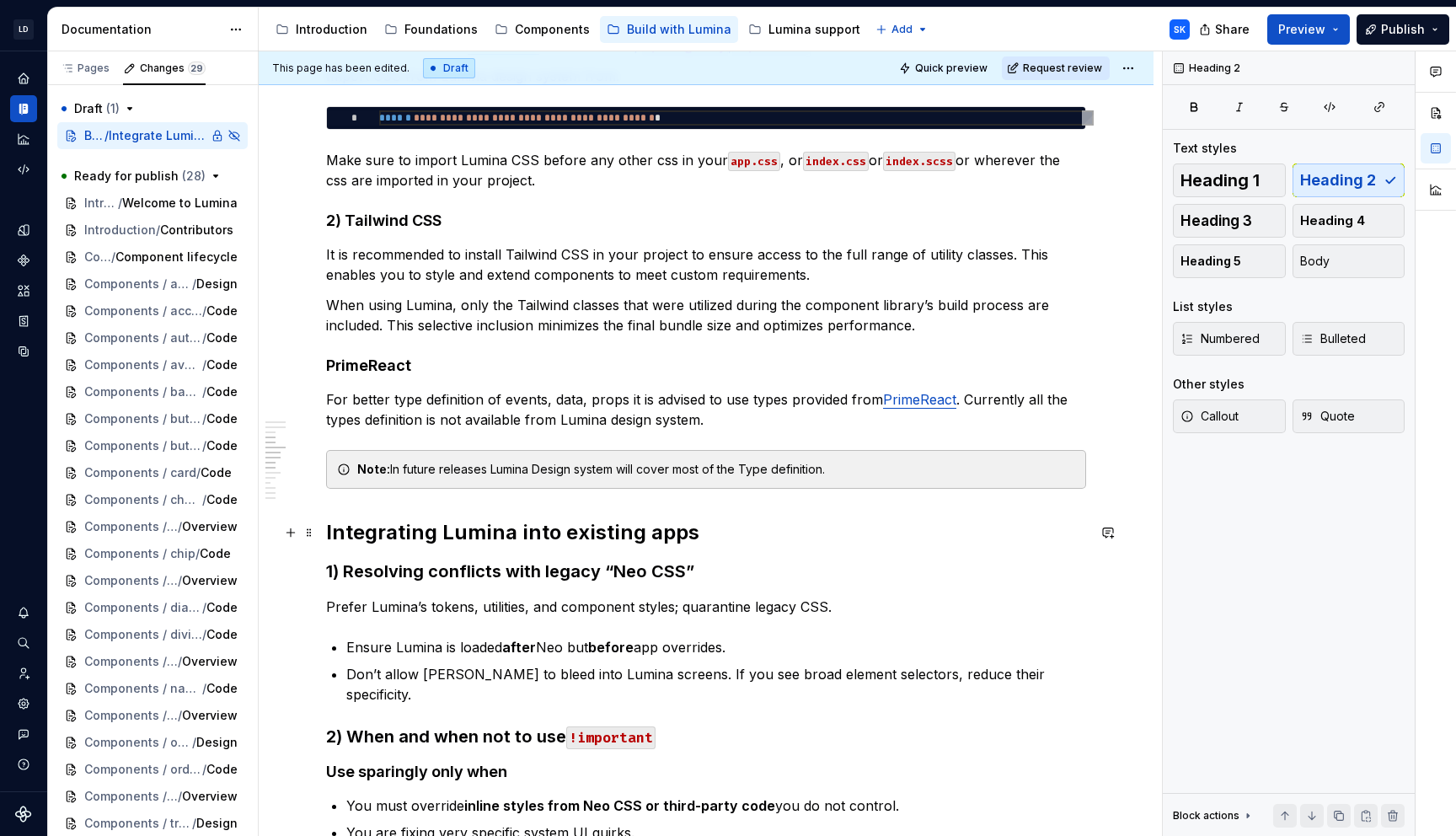
scroll to position [0, 0]
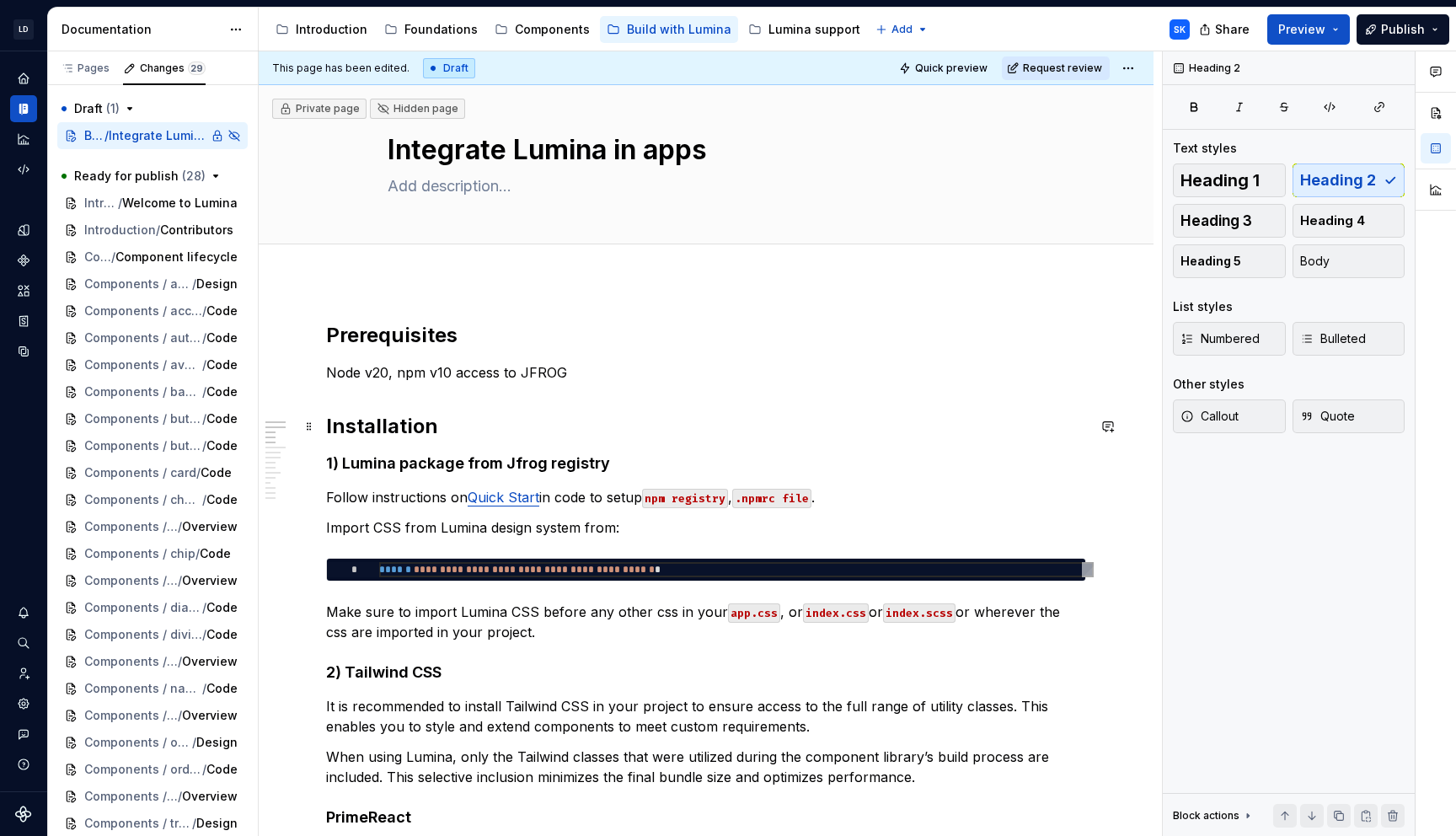
drag, startPoint x: 326, startPoint y: 423, endPoint x: 415, endPoint y: 420, distance: 89.1
click at [326, 423] on h2 "Installation" at bounding box center [706, 427] width 760 height 27
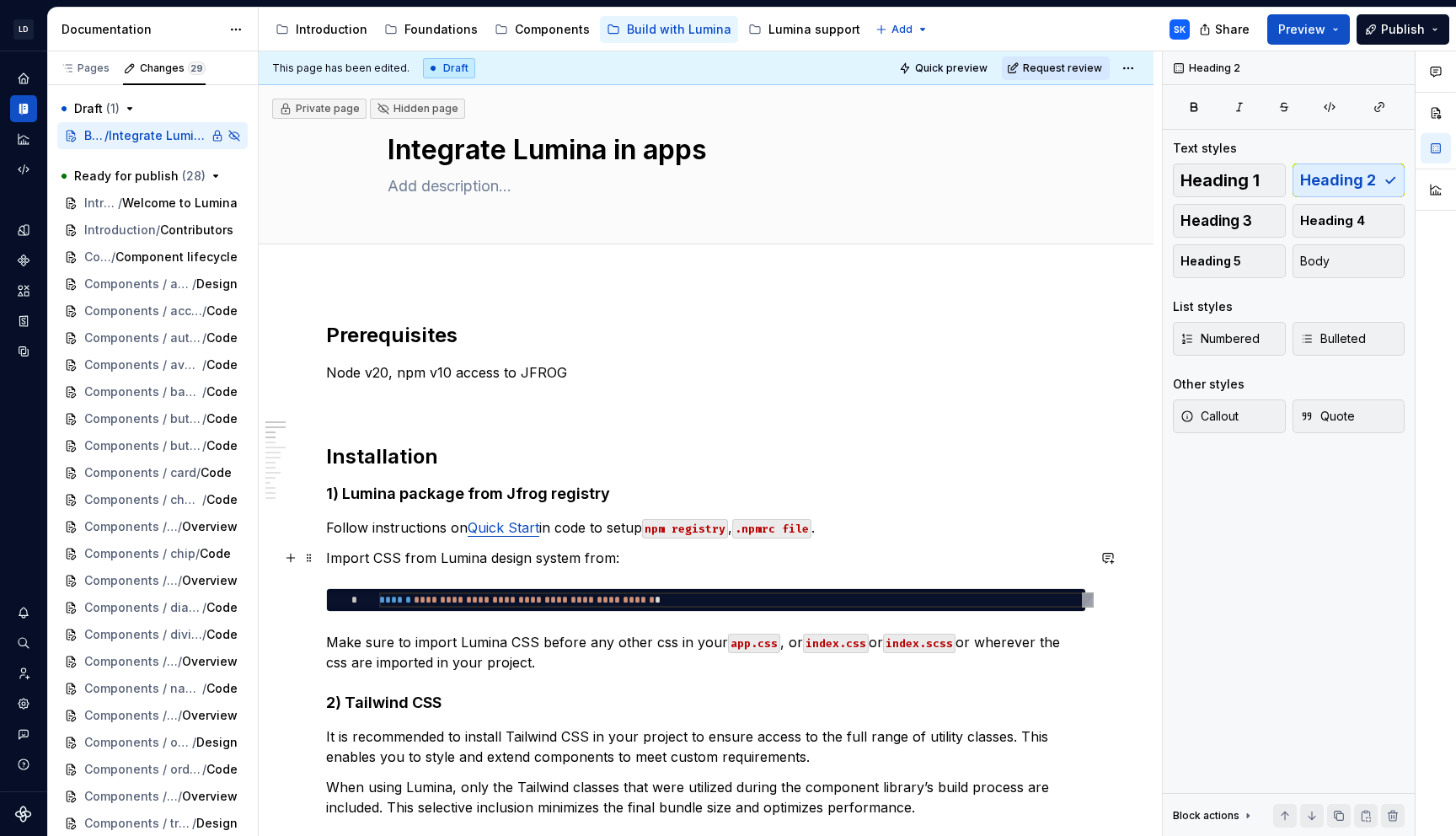
scroll to position [522, 0]
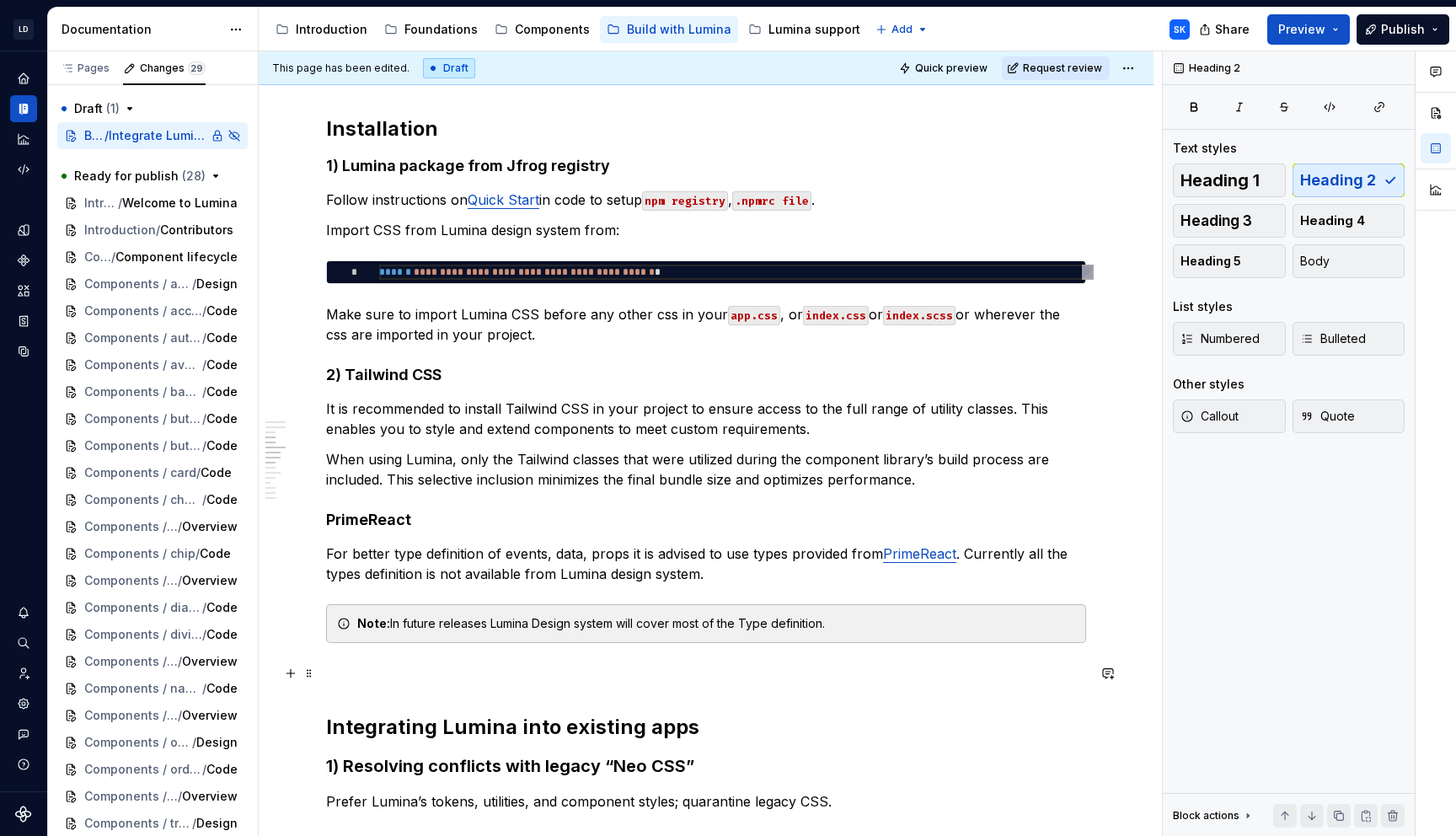
scroll to position [152, 0]
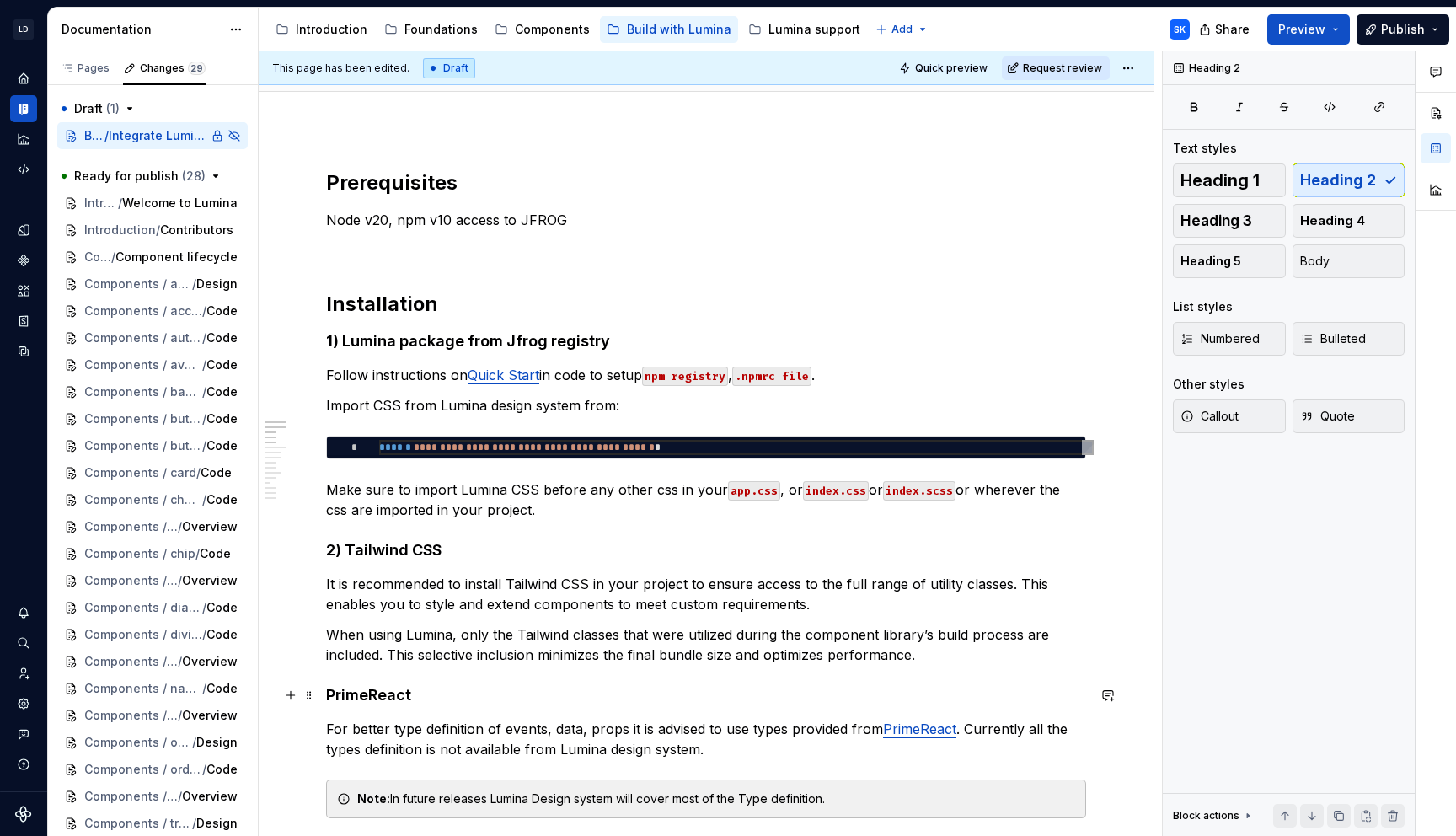
click at [326, 691] on h4 "PrimeReact" at bounding box center [706, 694] width 760 height 20
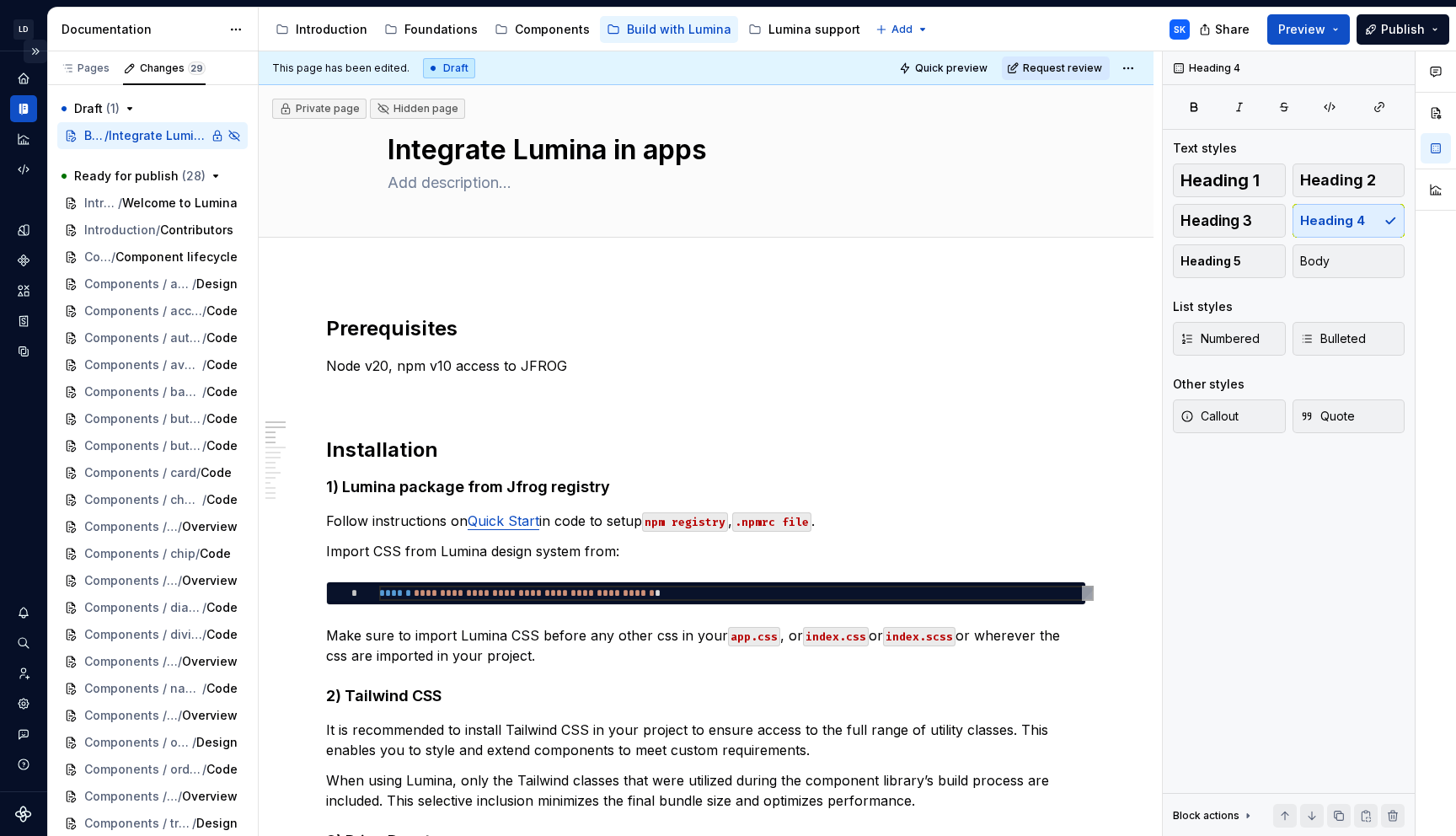
click at [37, 53] on button "Expand sidebar" at bounding box center [35, 51] width 23 height 23
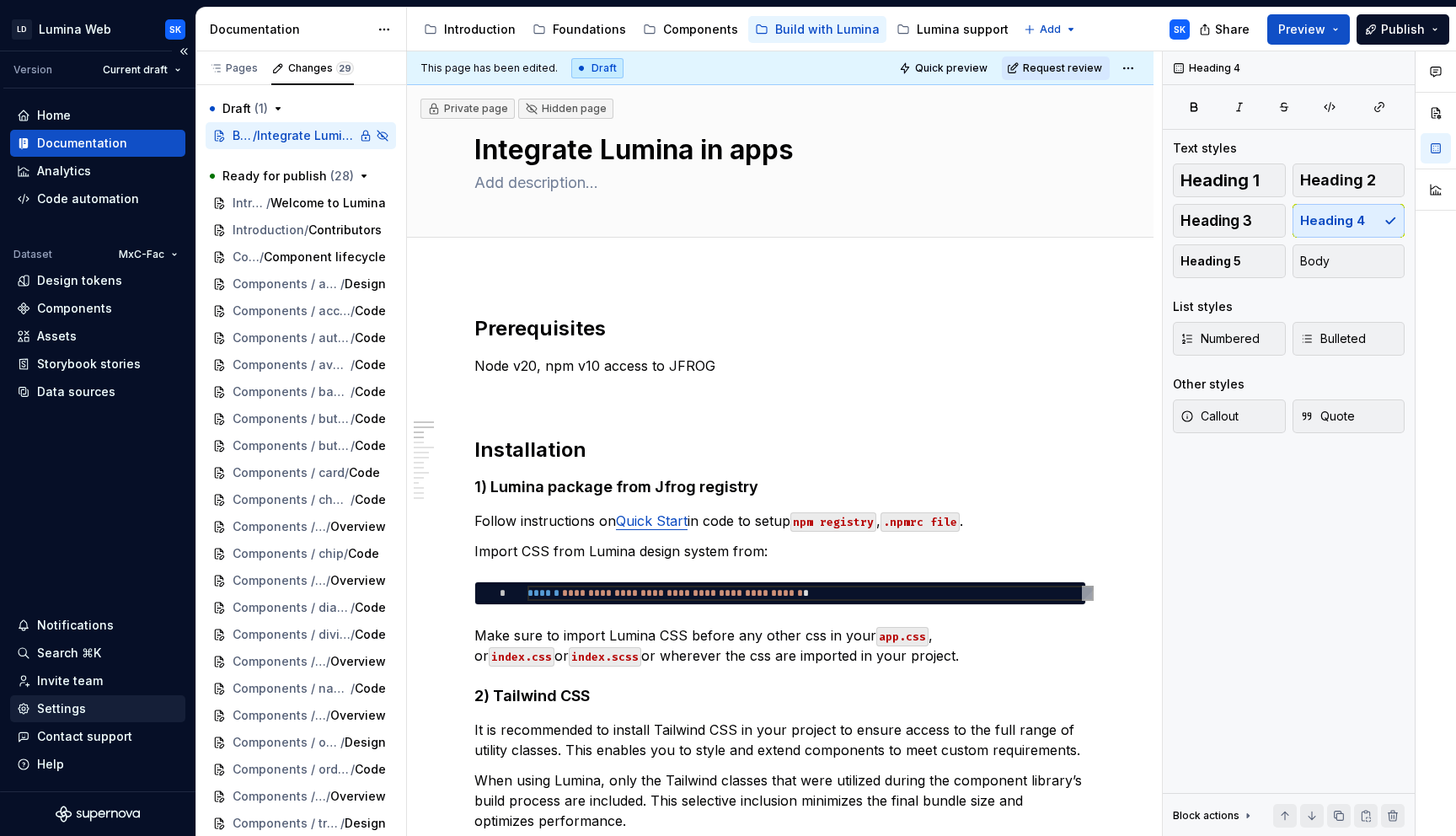
click at [122, 704] on div "Settings" at bounding box center [97, 708] width 162 height 16
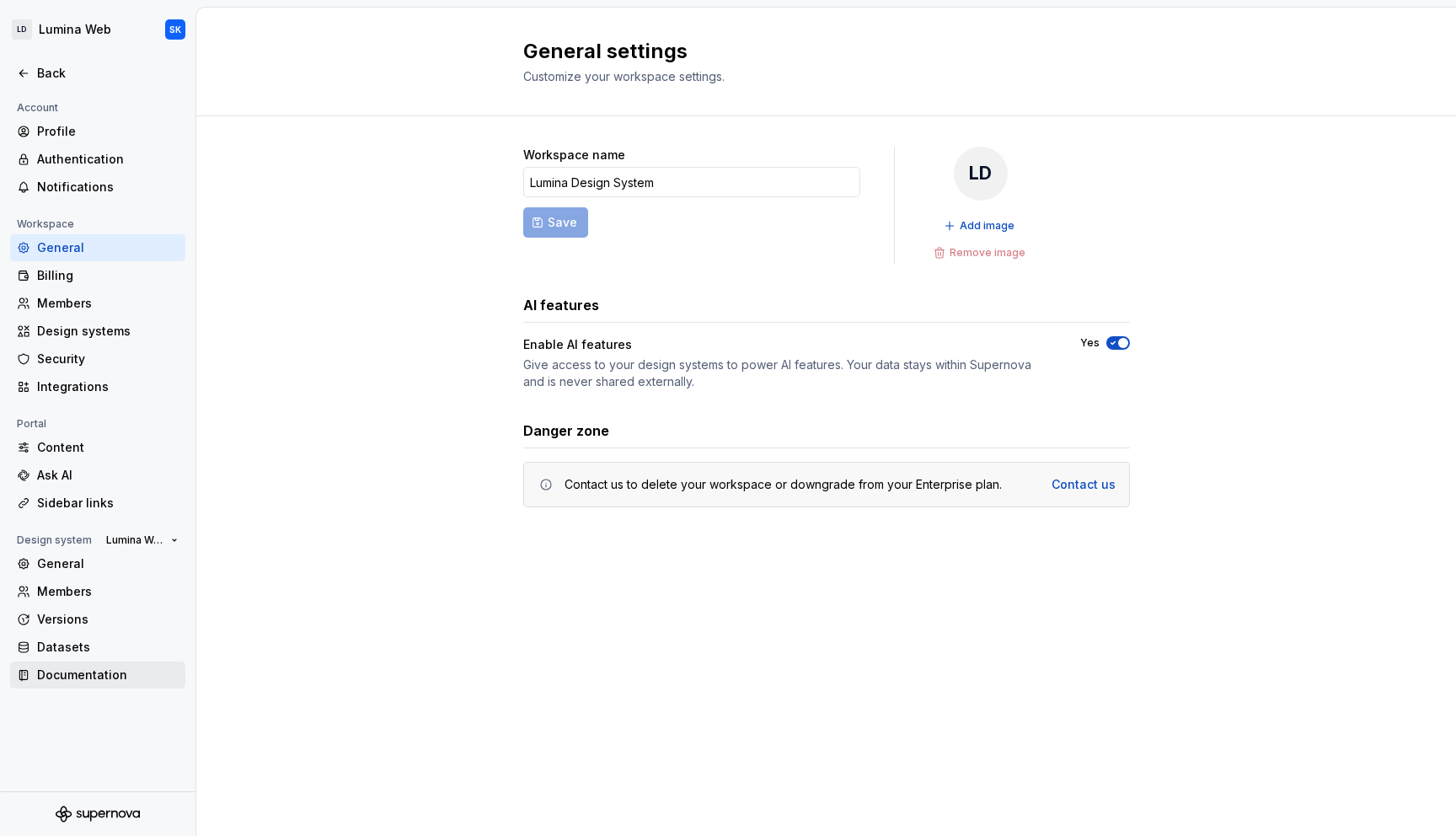
click at [122, 679] on div "Documentation" at bounding box center [107, 674] width 142 height 16
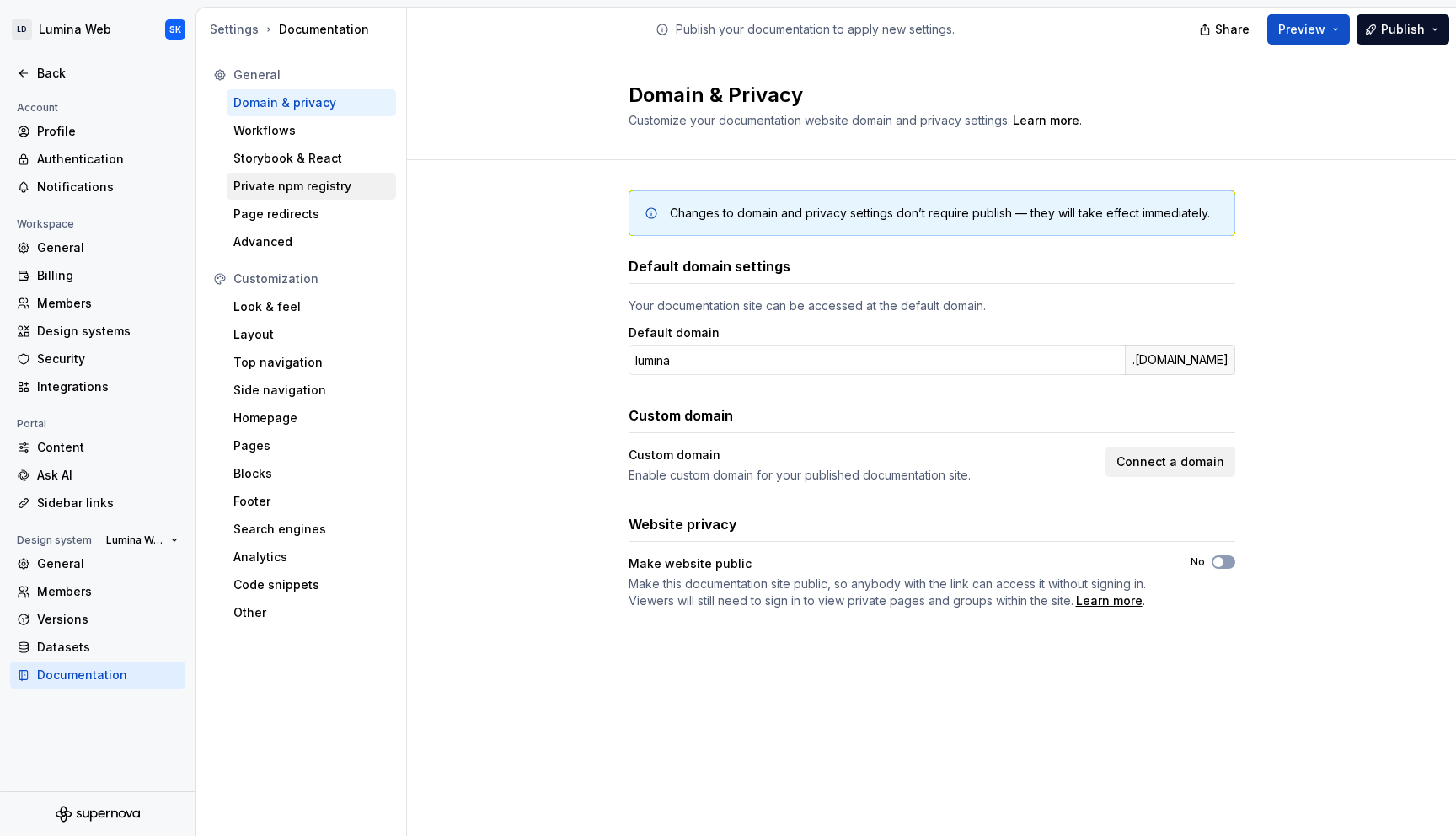
click at [321, 182] on div "Private npm registry" at bounding box center [311, 186] width 156 height 16
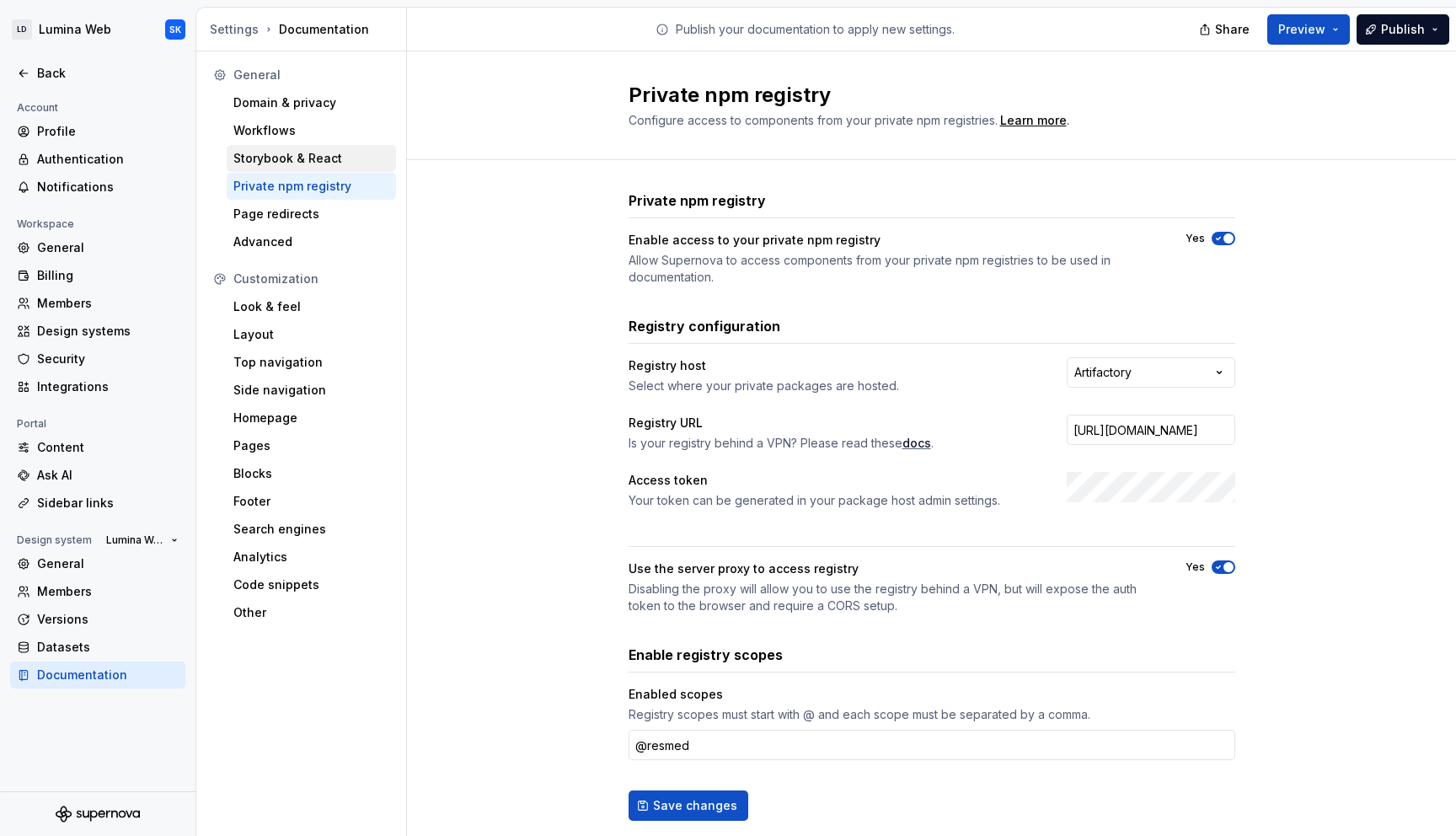
click at [339, 156] on div "Storybook & React" at bounding box center [311, 158] width 156 height 16
type textarea "*"
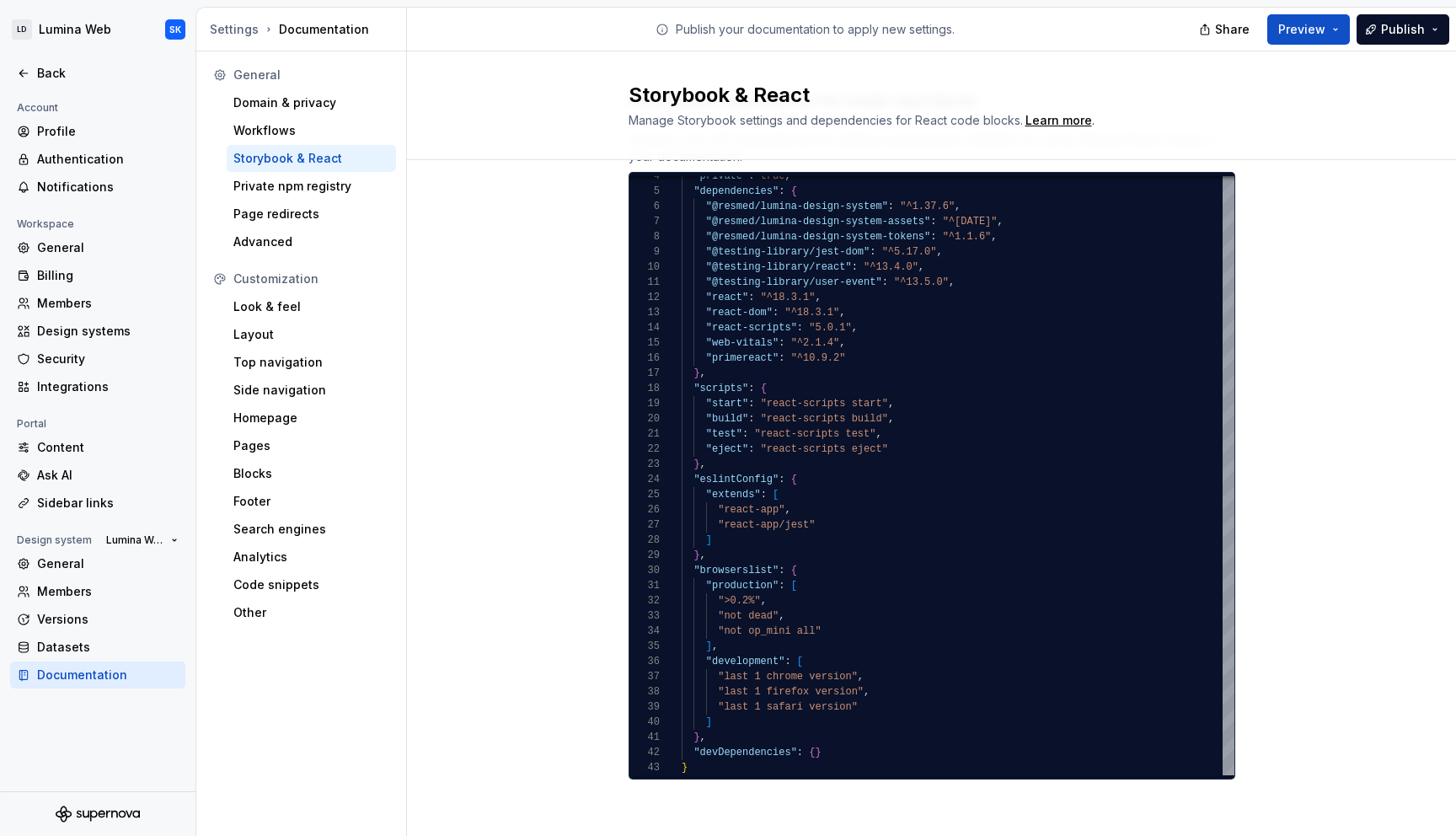
scroll to position [173, 0]
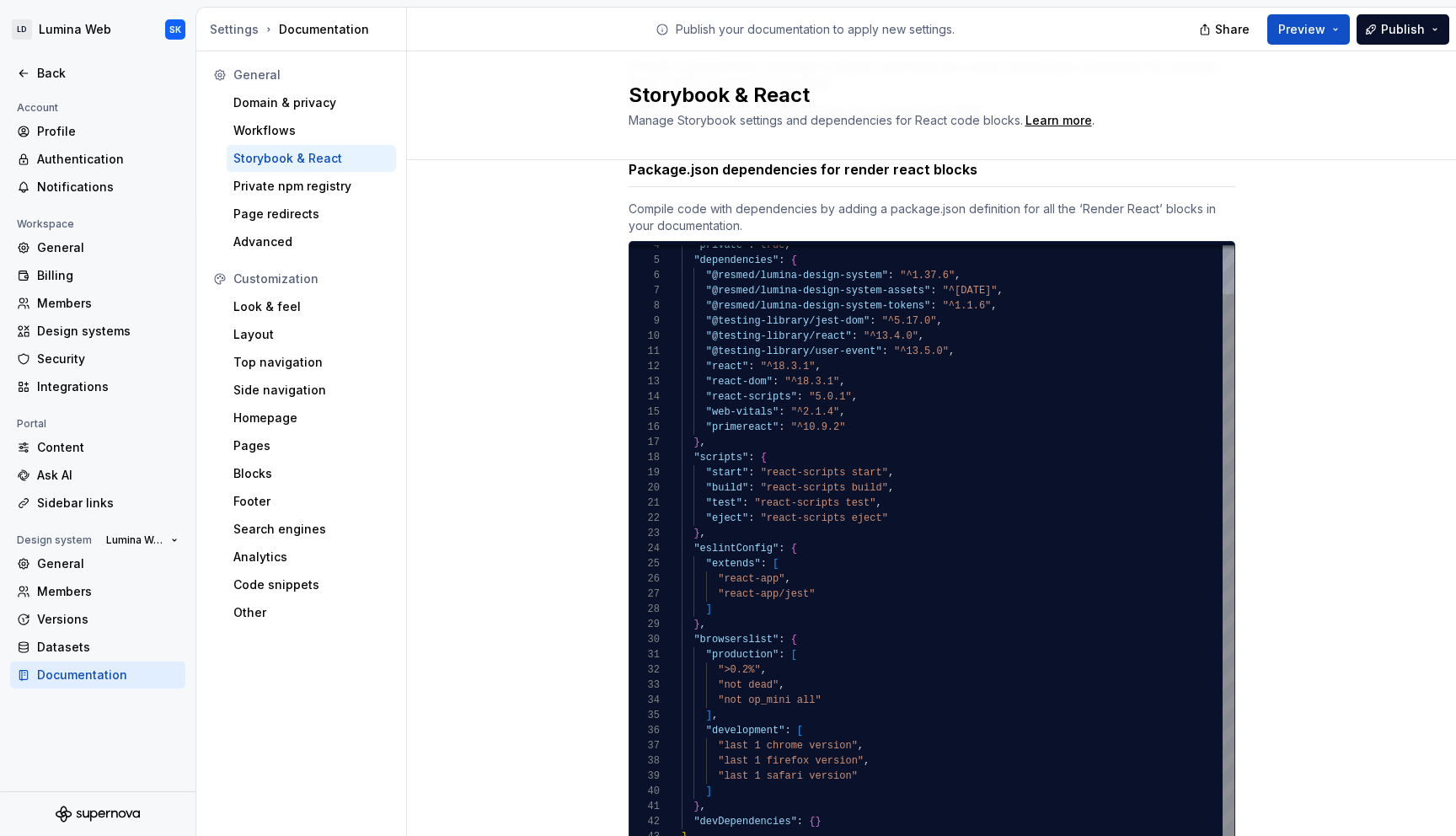
click at [975, 583] on div ""private" : true , "dependencies" : { "@resmed/lumina-design-system" : "^1.37.6…" at bounding box center [958, 517] width 553 height 652
type textarea "**********"
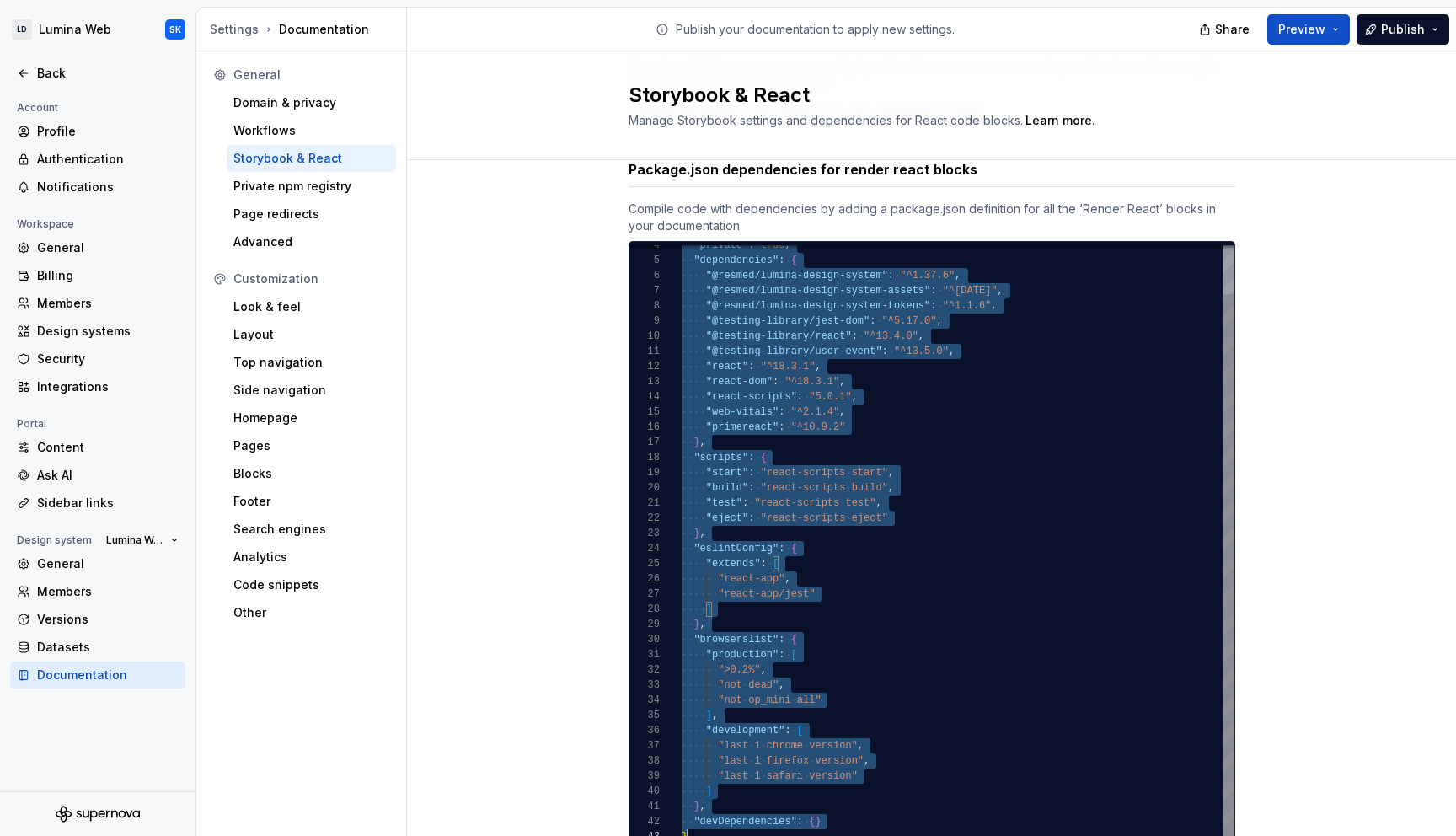
scroll to position [0, 6]
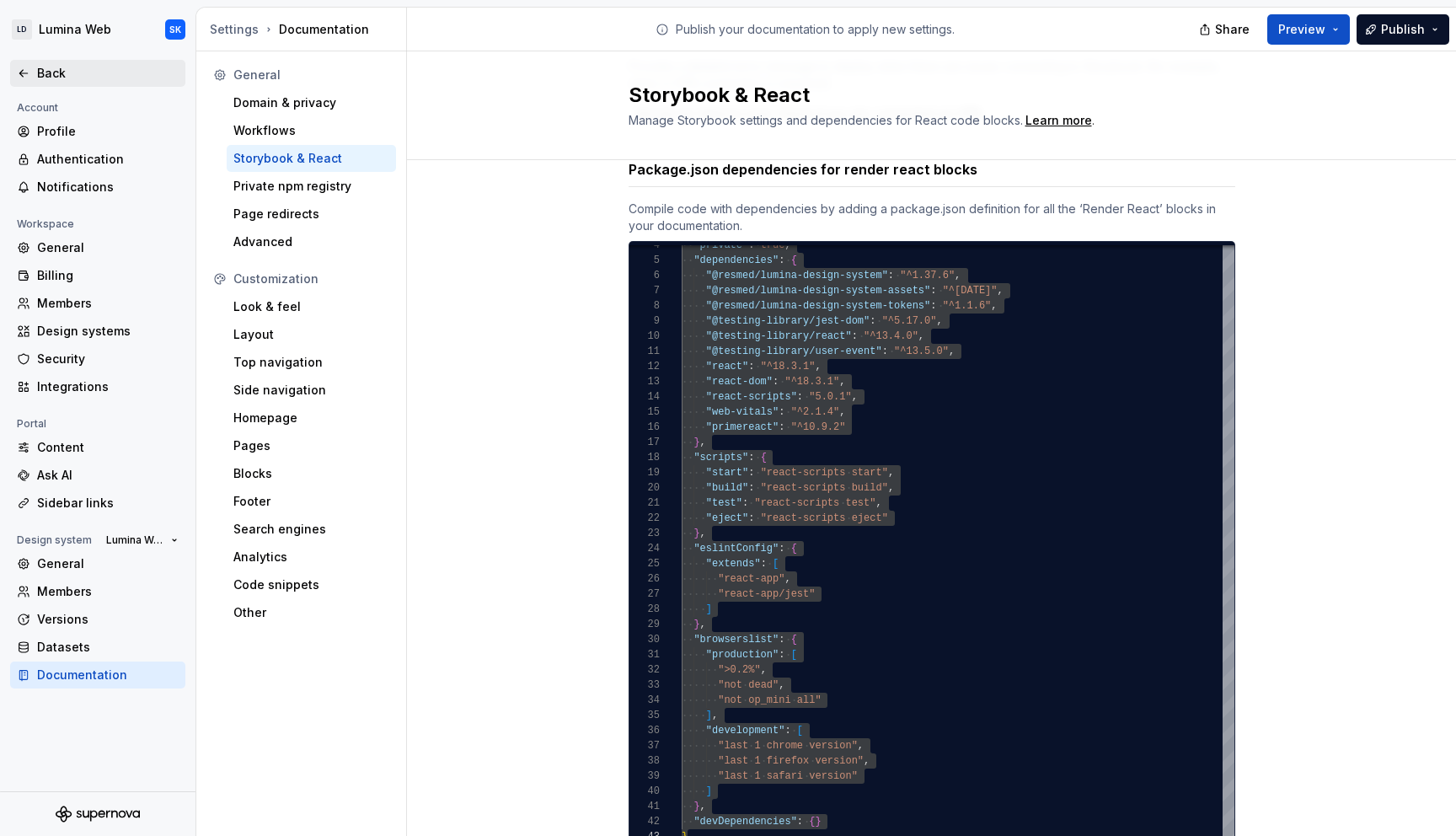
click at [39, 78] on div "Back" at bounding box center [107, 72] width 142 height 16
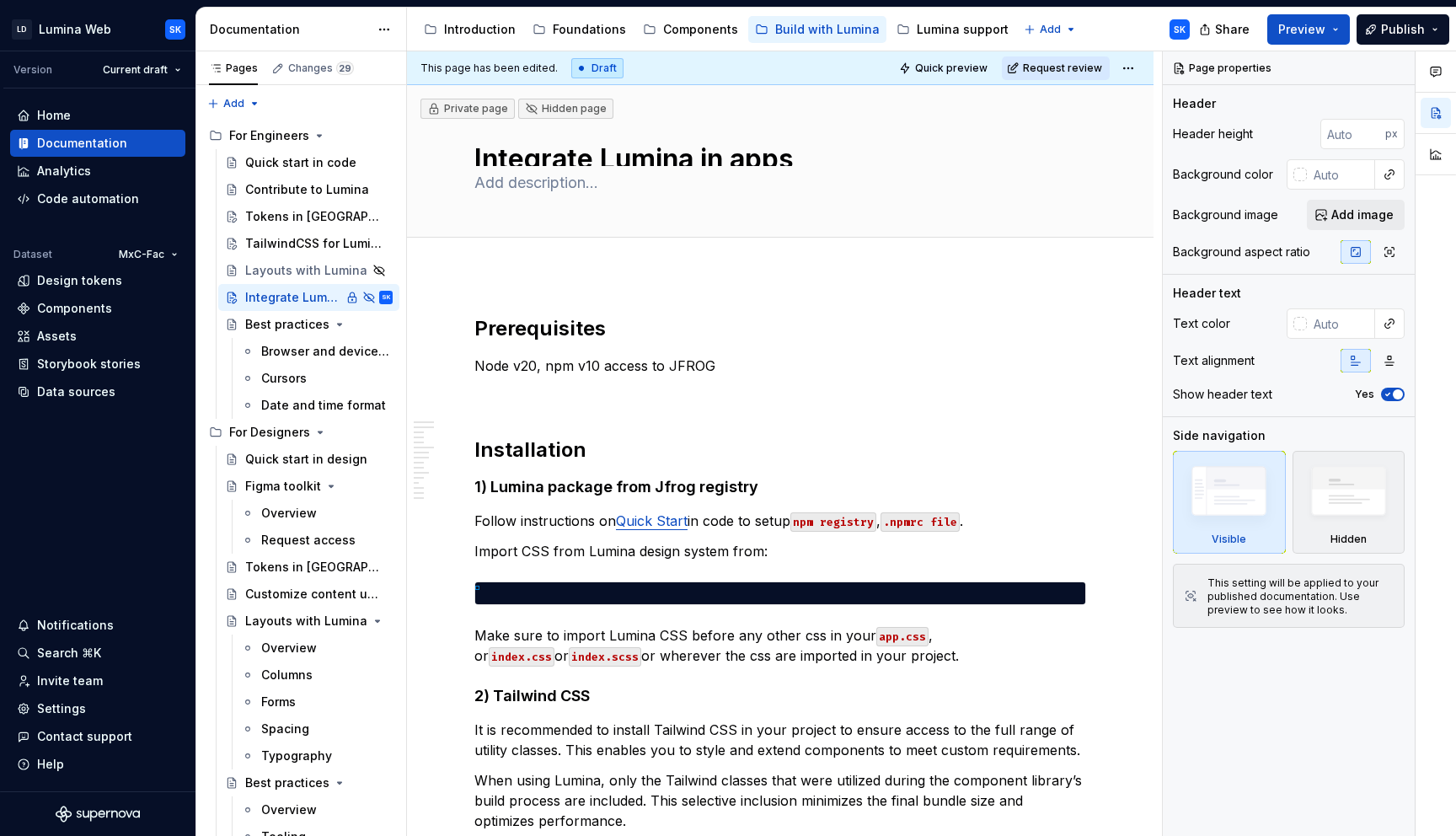
type textarea "*"
